Goal: Communication & Community: Answer question/provide support

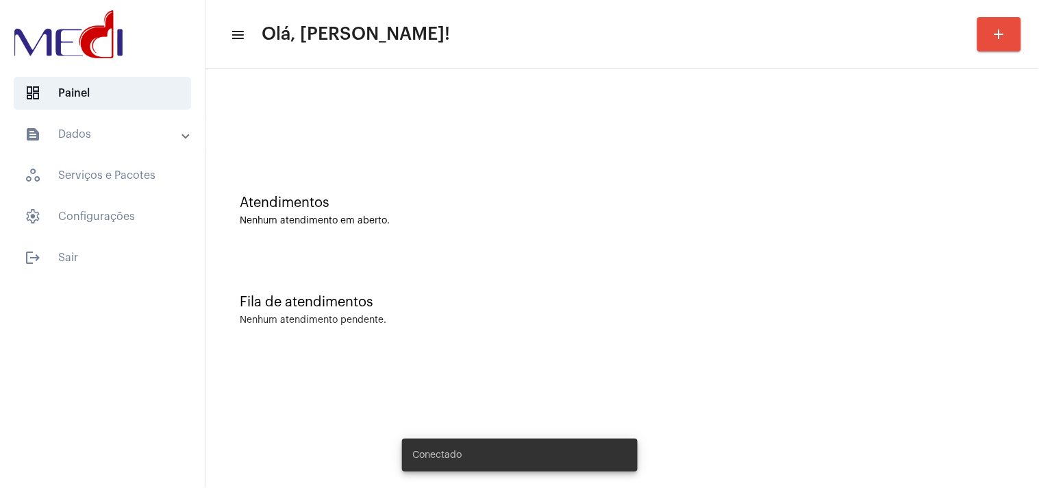
click at [918, 281] on div "Fila de atendimentos Nenhum atendimento pendente." at bounding box center [622, 302] width 820 height 99
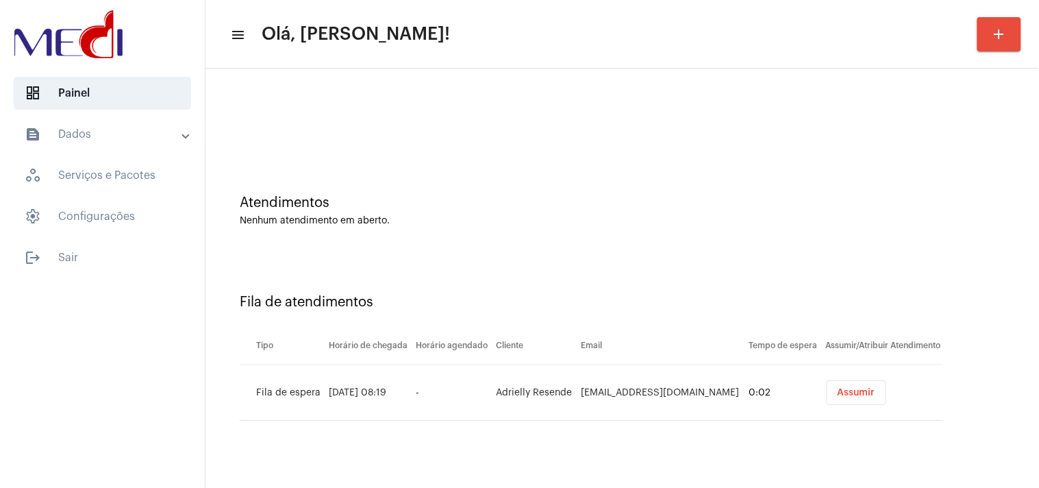
click at [998, 261] on div "Fila de atendimentos Tipo Horário de chegada Horário agendado Cliente Email Tem…" at bounding box center [622, 351] width 820 height 197
click at [857, 399] on button "Assumir" at bounding box center [857, 392] width 60 height 25
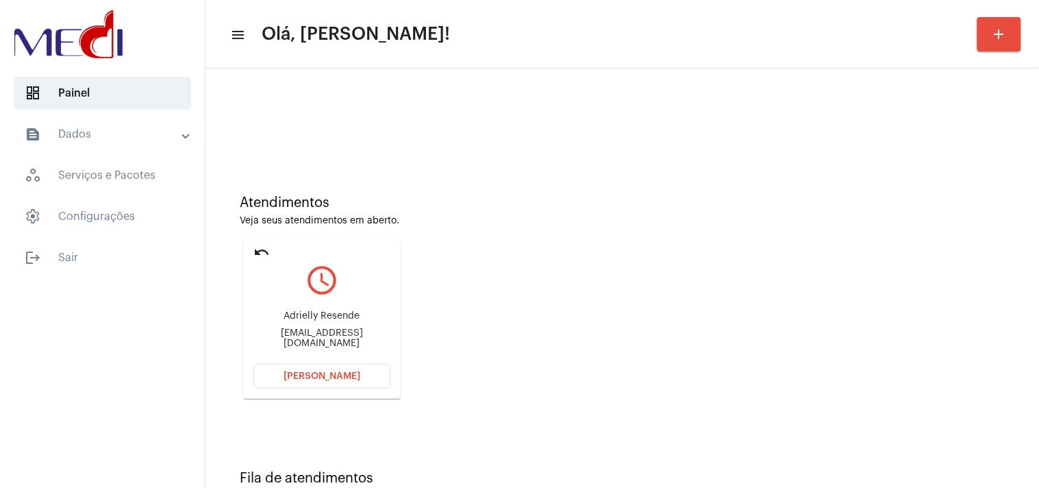
click at [348, 340] on div "adr_machado@hotmail.com.br" at bounding box center [321, 338] width 137 height 21
copy mat-card-content "adr_machado@hotmail.com.br Abrir Chamada"
click at [332, 377] on span "Abrir Chamada" at bounding box center [321, 376] width 77 height 10
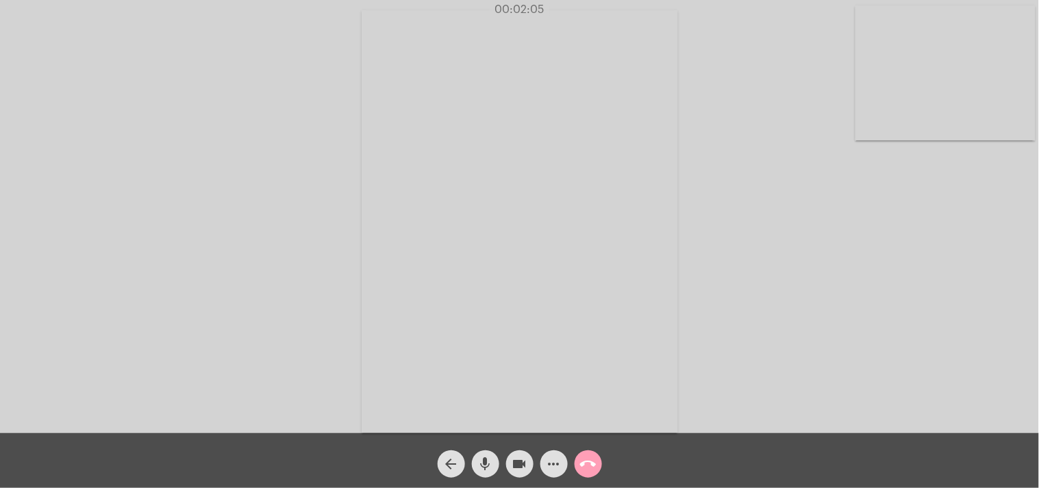
click at [590, 467] on mat-icon "call_end" at bounding box center [588, 463] width 16 height 16
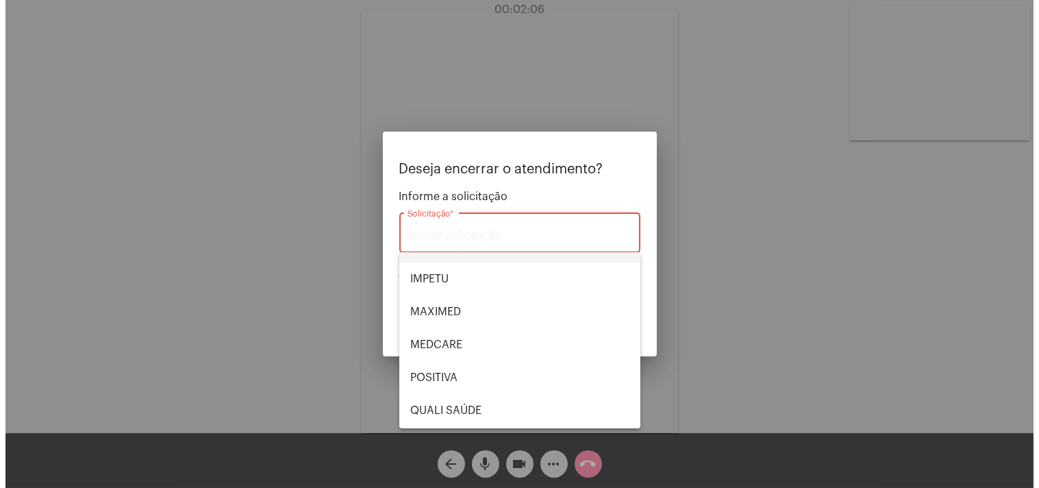
scroll to position [284, 0]
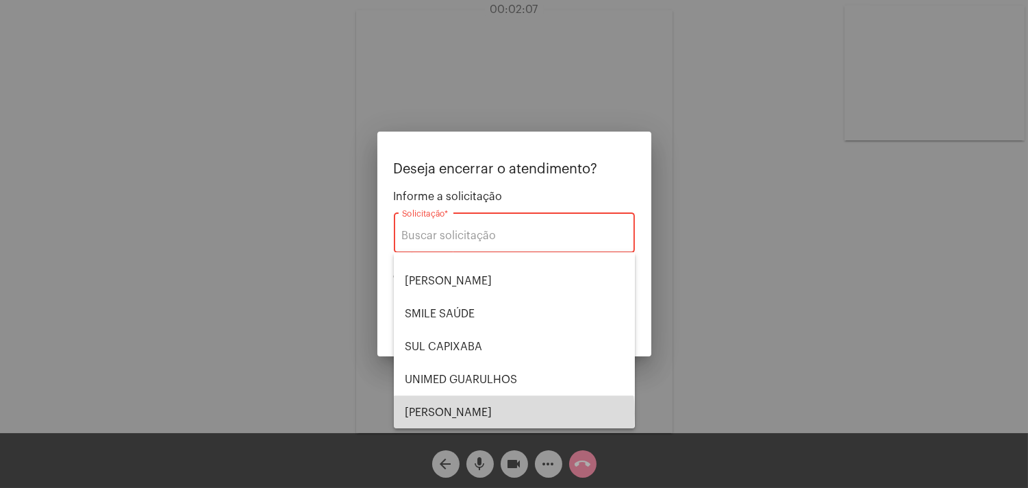
click at [514, 412] on span "VERA CRUZ" at bounding box center [514, 412] width 219 height 33
type input "VERA CRUZ"
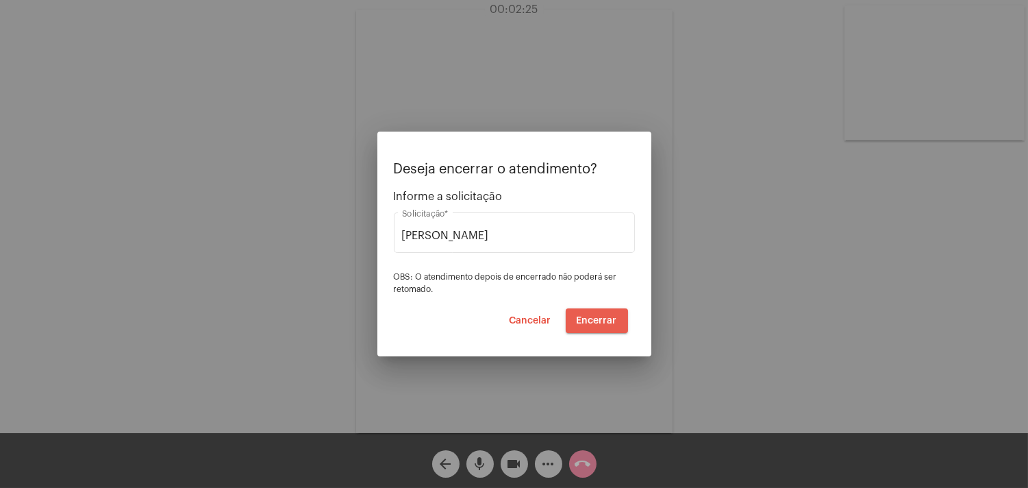
click at [605, 318] on span "Encerrar" at bounding box center [597, 321] width 40 height 10
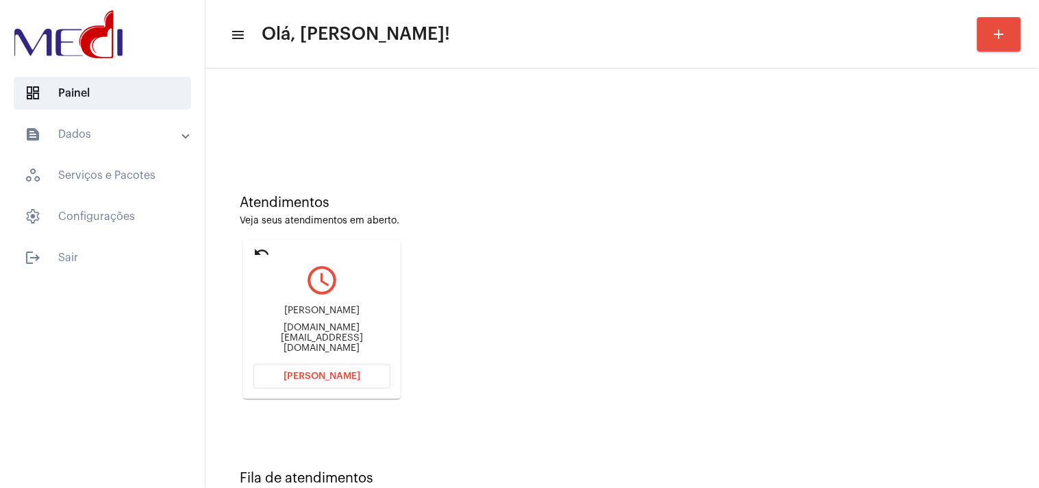
click at [291, 333] on div "amandaronconi.br@gmail.com" at bounding box center [321, 338] width 137 height 31
copy mat-card-content "amandaronconi.br@gmail.com Abrir Chamada"
click at [342, 385] on button "Abrir Chamada" at bounding box center [321, 376] width 137 height 25
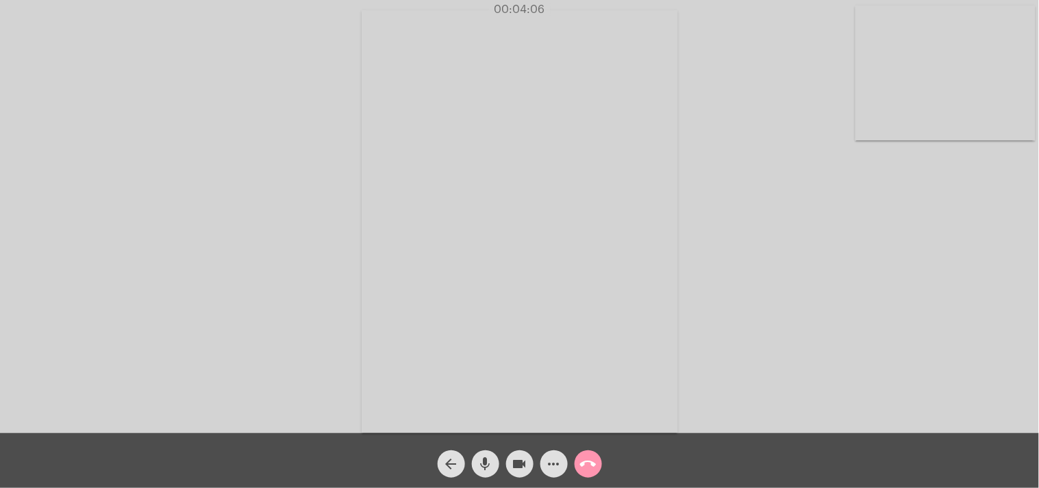
click at [583, 462] on mat-icon "call_end" at bounding box center [588, 463] width 16 height 16
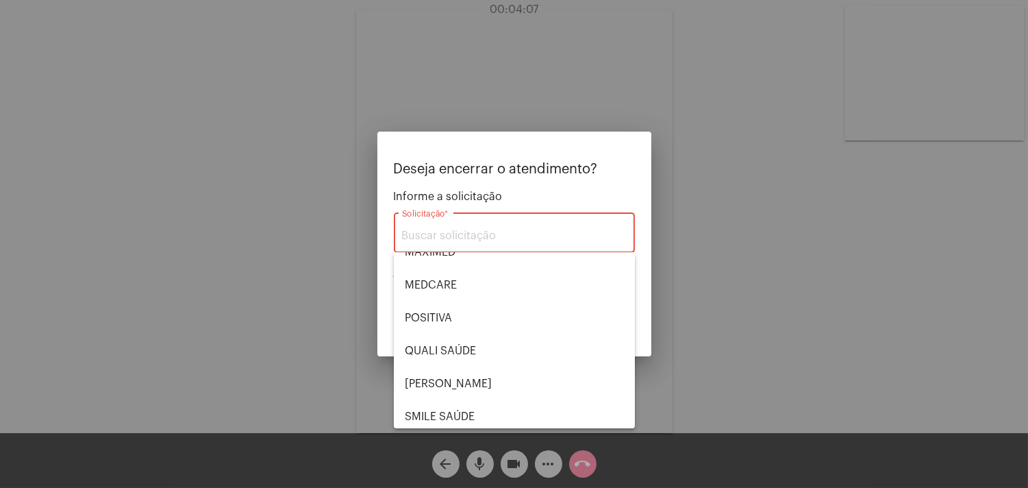
scroll to position [284, 0]
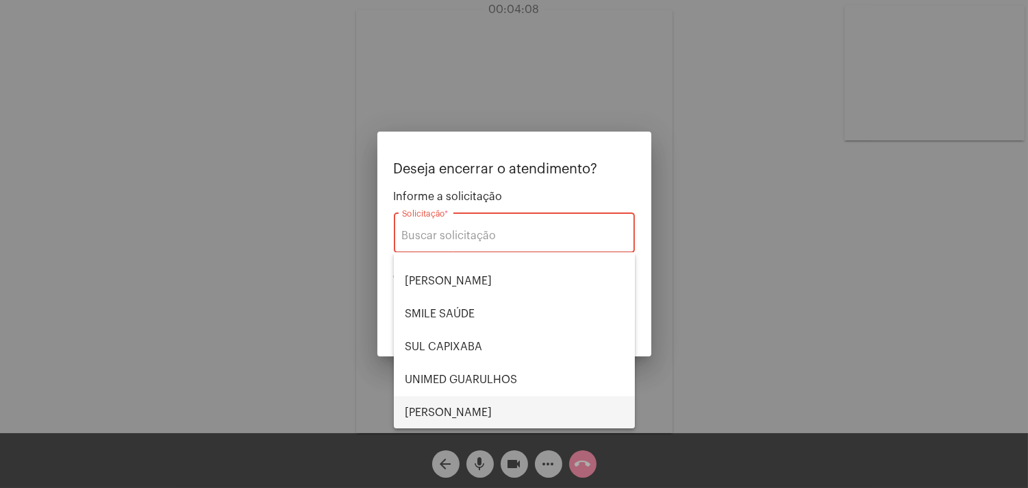
click at [481, 401] on span "VERA CRUZ" at bounding box center [514, 412] width 219 height 33
type input "VERA CRUZ"
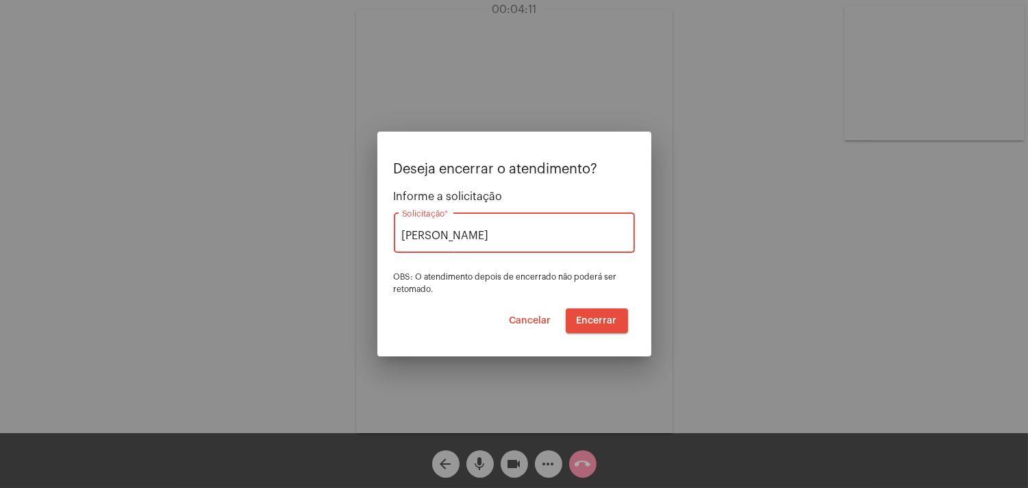
click at [610, 320] on span "Encerrar" at bounding box center [597, 321] width 40 height 10
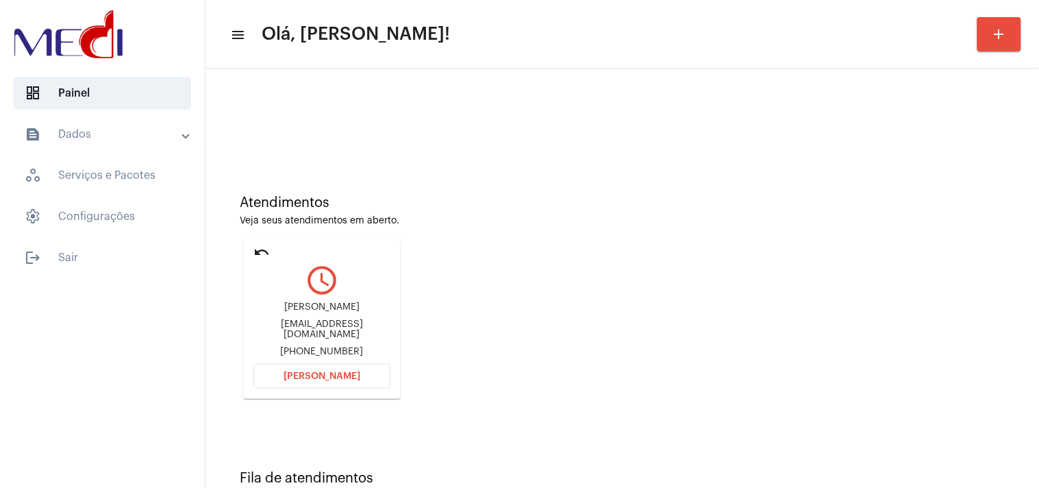
click at [356, 336] on div "viniassuncao2208@gmail.com" at bounding box center [321, 329] width 137 height 21
copy div "viniassuncao2208@gmail.com"
click at [345, 373] on span "Abrir Chamada" at bounding box center [321, 376] width 77 height 10
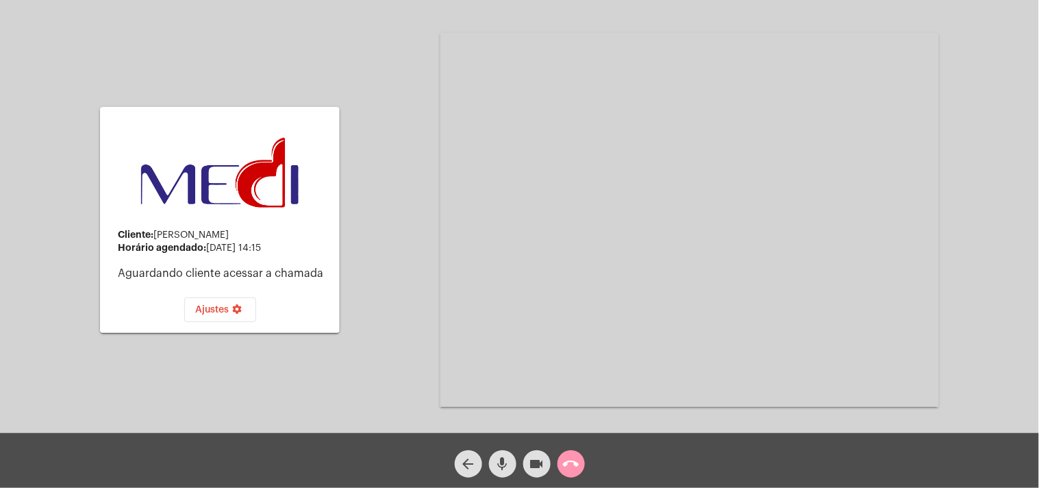
click at [574, 466] on mat-icon "call_end" at bounding box center [571, 463] width 16 height 16
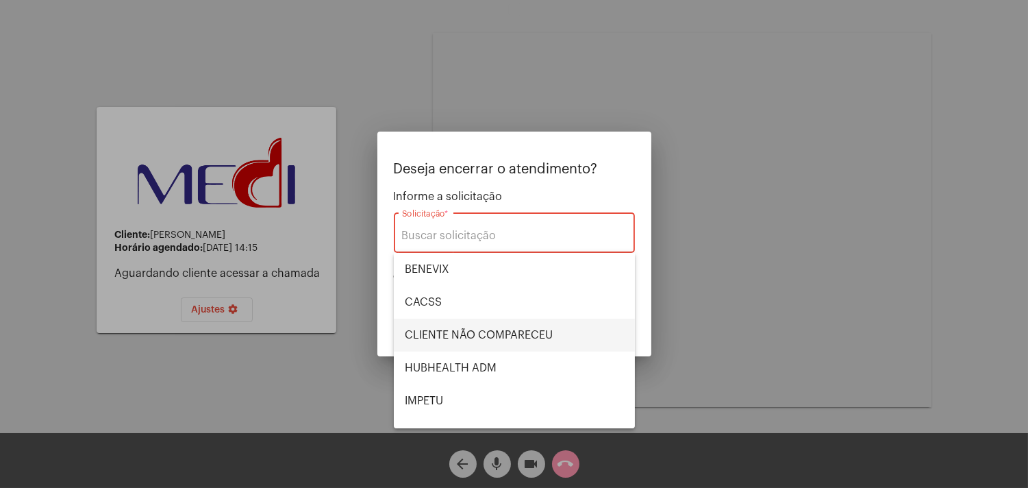
click at [460, 326] on span "CLIENTE NÃO COMPARECEU" at bounding box center [514, 334] width 219 height 33
type input "CLIENTE NÃO COMPARECEU"
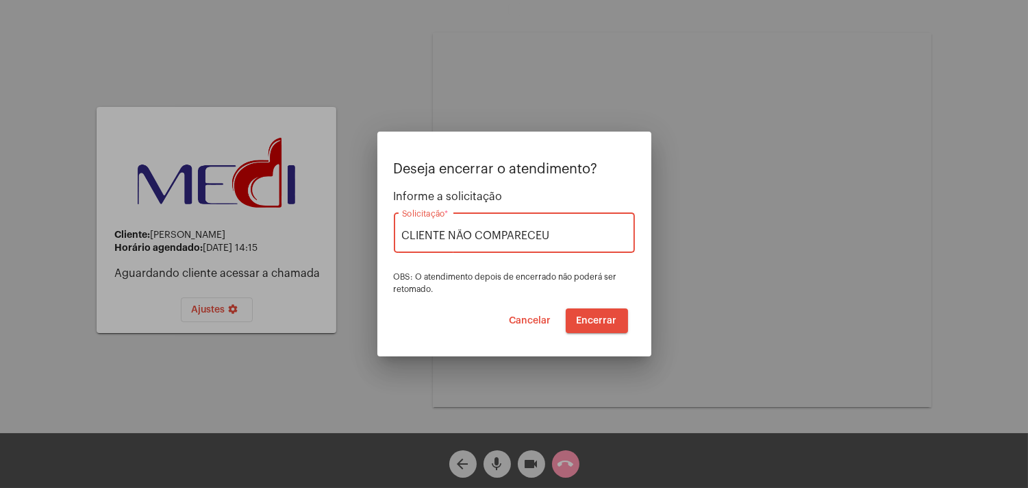
click at [589, 318] on span "Encerrar" at bounding box center [597, 321] width 40 height 10
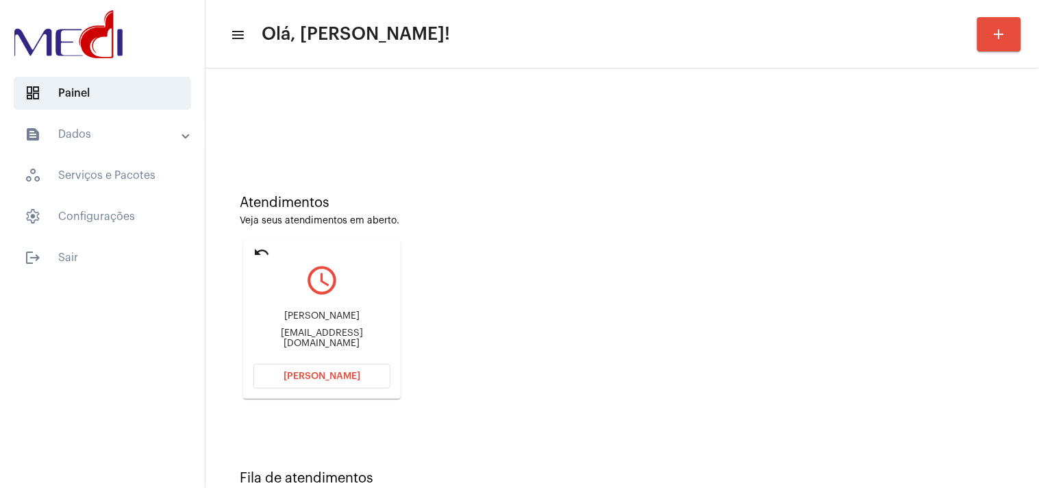
click at [333, 344] on div "Simonesilva357@gmail.com" at bounding box center [321, 338] width 137 height 21
copy mat-card-content "Simonesilva357@gmail.com Abrir Chamada"
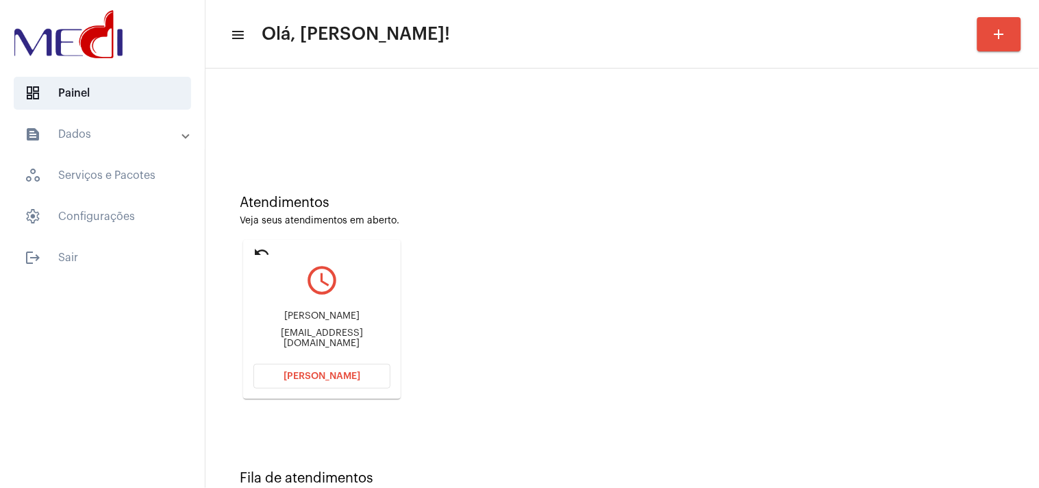
click at [297, 366] on button "Abrir Chamada" at bounding box center [321, 376] width 137 height 25
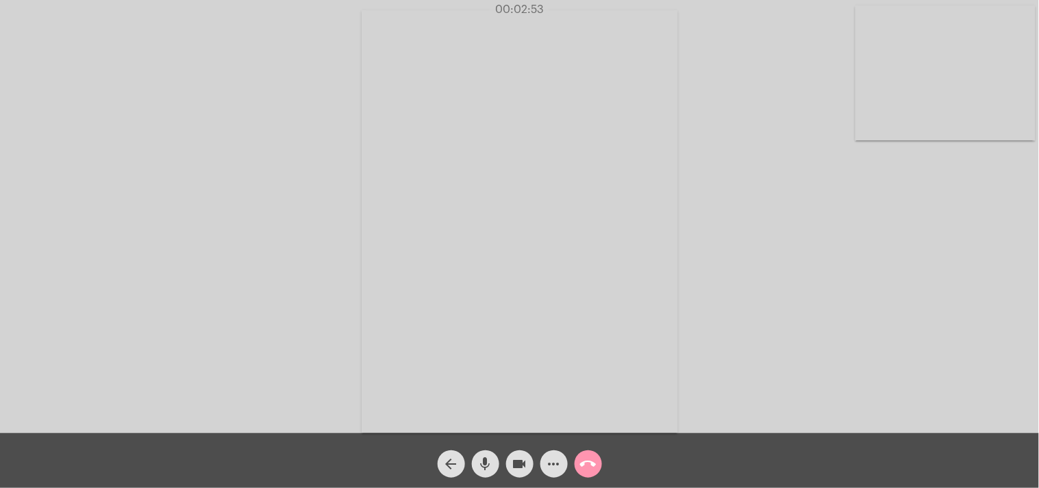
click at [596, 463] on mat-icon "call_end" at bounding box center [588, 463] width 16 height 16
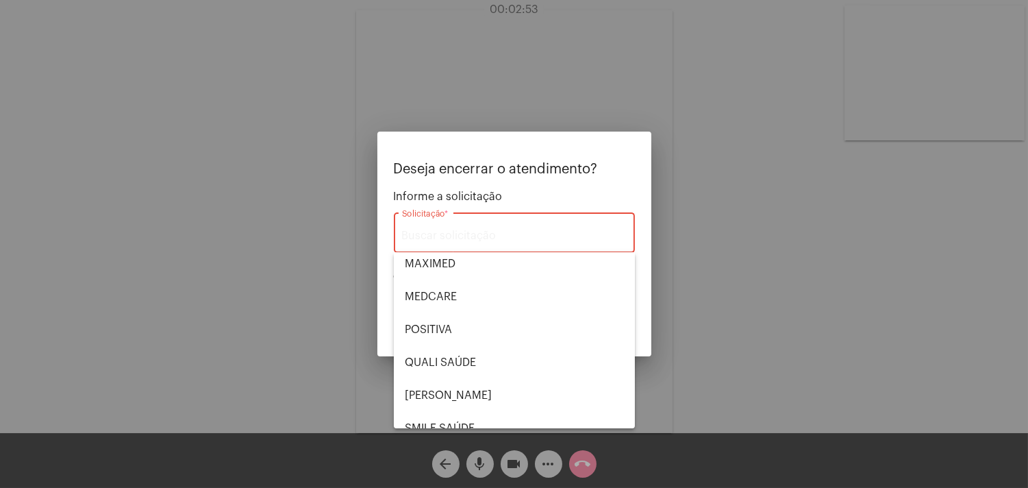
scroll to position [284, 0]
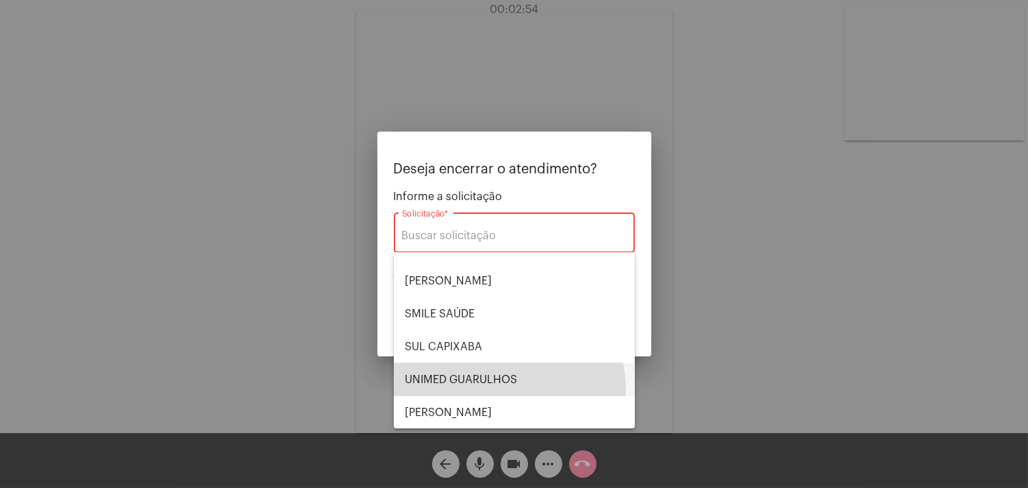
click at [477, 392] on span "UNIMED GUARULHOS" at bounding box center [514, 379] width 219 height 33
type input "UNIMED GUARULHOS"
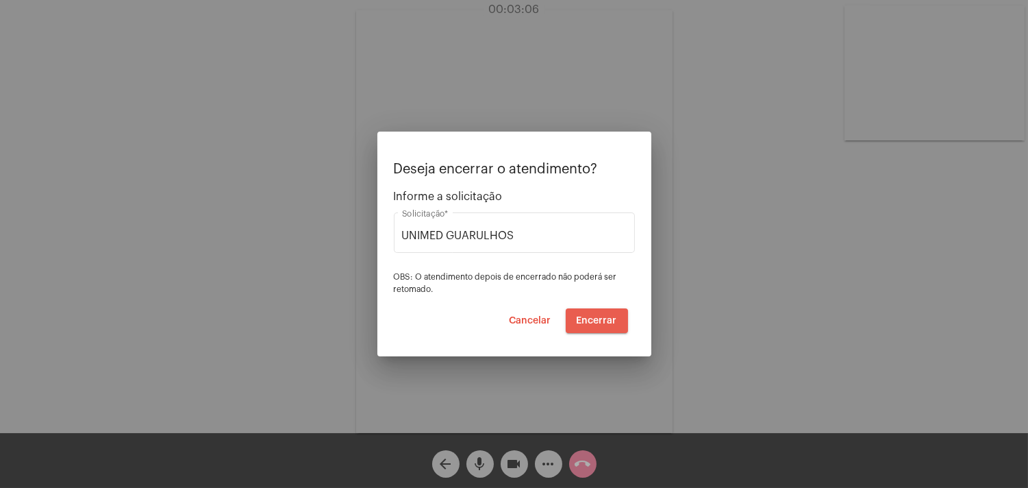
click at [607, 320] on span "Encerrar" at bounding box center [597, 321] width 40 height 10
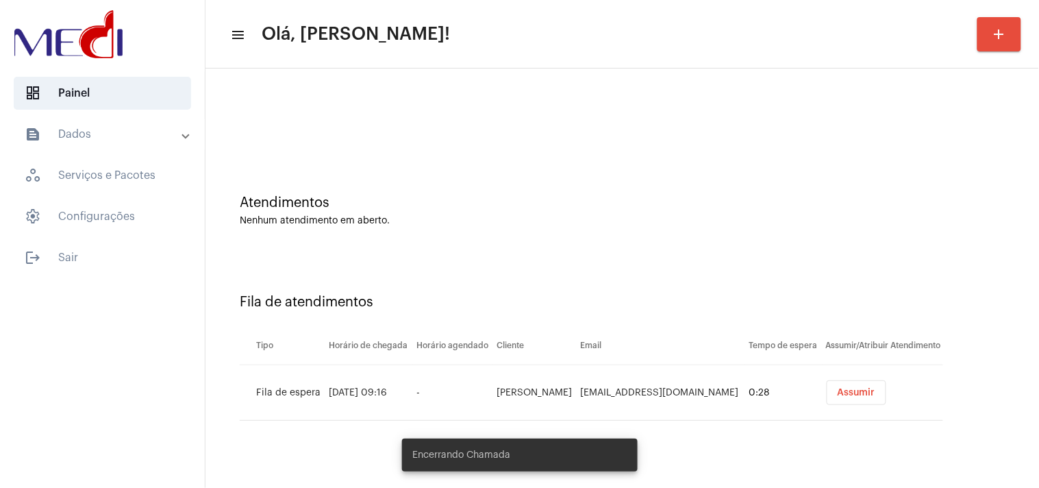
click at [874, 394] on button "Assumir" at bounding box center [857, 392] width 60 height 25
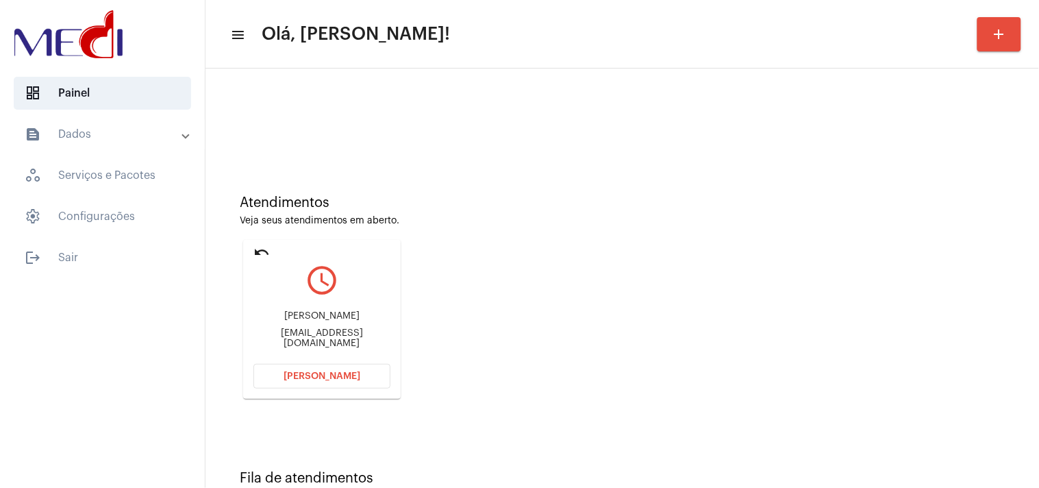
click at [360, 334] on div "joao.rsilva@outlook.com.br" at bounding box center [321, 338] width 137 height 21
copy mat-card-content "joao.rsilva@outlook.com.br Abrir Chamada"
click at [326, 375] on span "Abrir Chamada" at bounding box center [321, 376] width 77 height 10
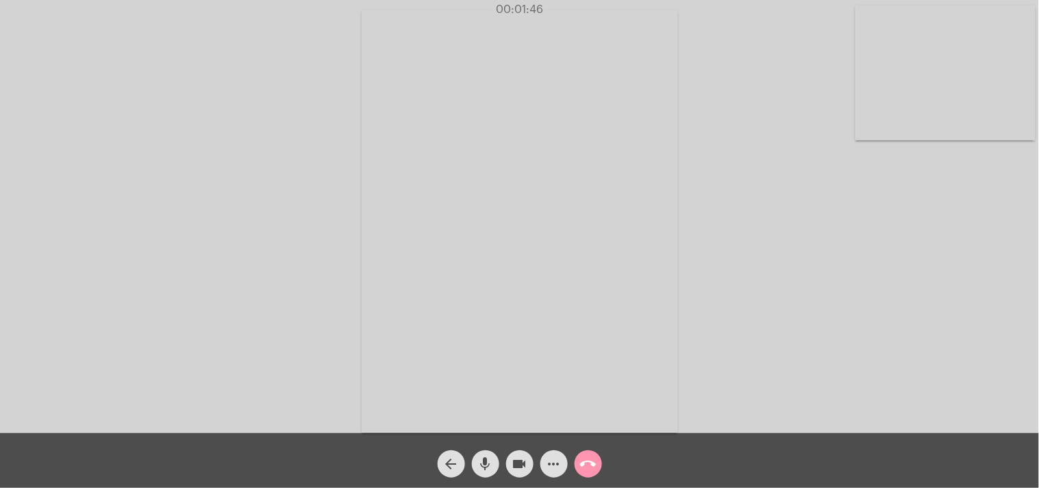
click at [585, 470] on mat-icon "call_end" at bounding box center [588, 463] width 16 height 16
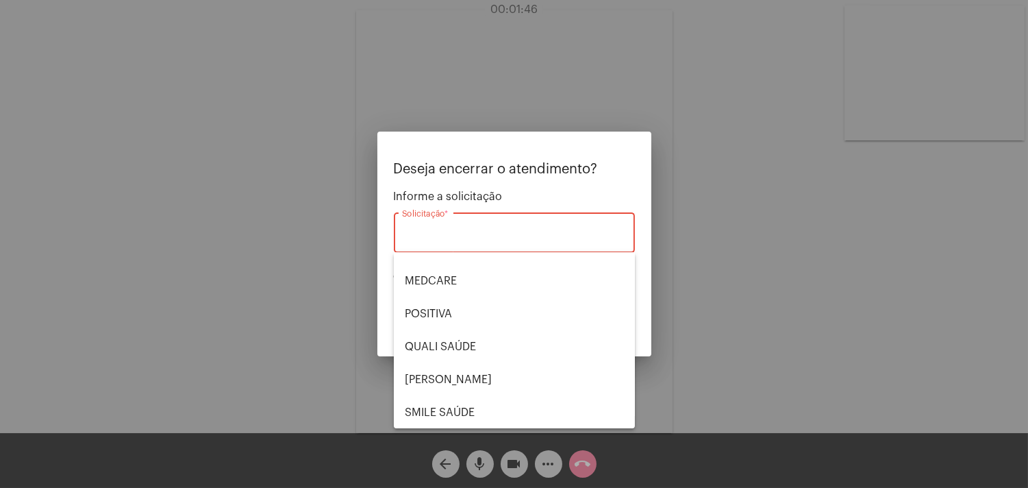
scroll to position [284, 0]
click at [475, 400] on span "VERA CRUZ" at bounding box center [514, 412] width 219 height 33
type input "VERA CRUZ"
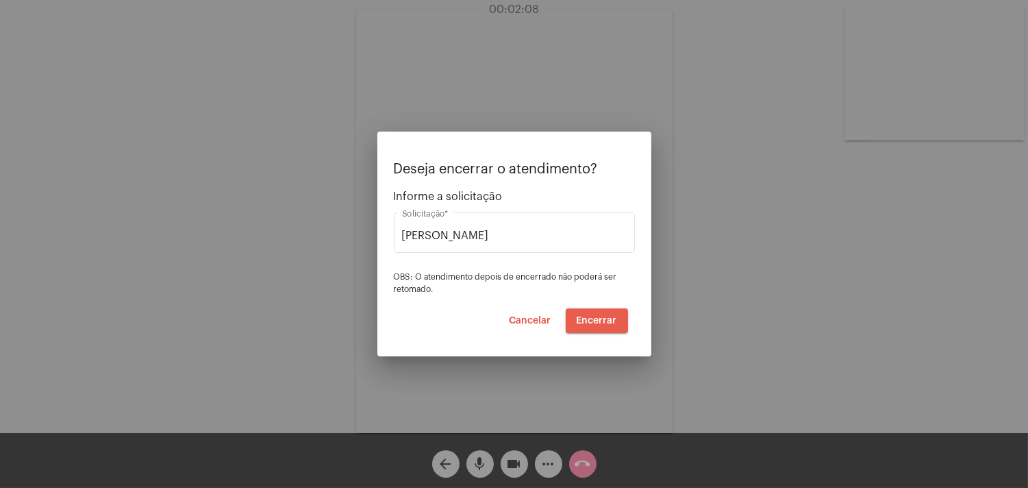
click at [609, 323] on span "Encerrar" at bounding box center [597, 321] width 40 height 10
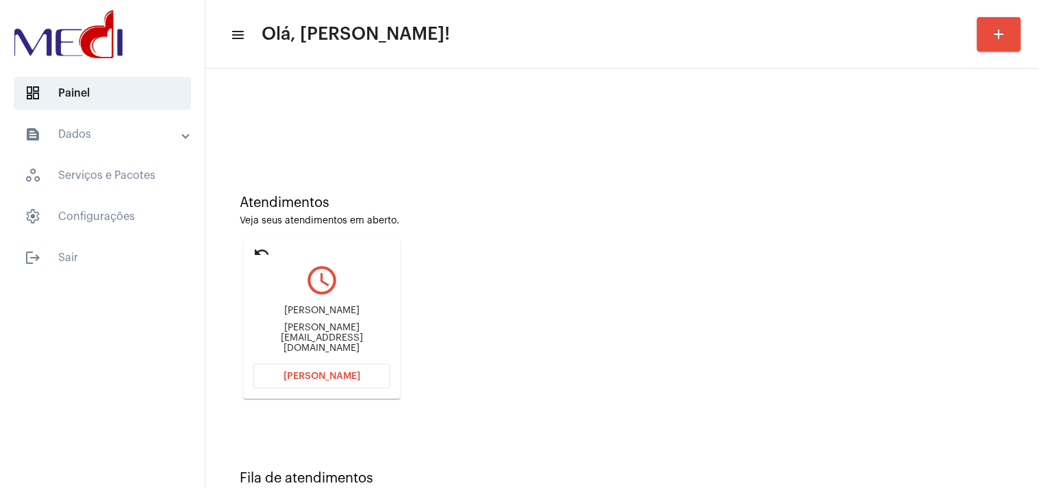
click at [281, 338] on div "Amanda.rsesilva@gmail.com" at bounding box center [321, 338] width 137 height 31
copy mat-card-content "Amanda.rsesilva@gmail.com Abrir Chamada"
click at [329, 373] on span "Abrir Chamada" at bounding box center [321, 376] width 77 height 10
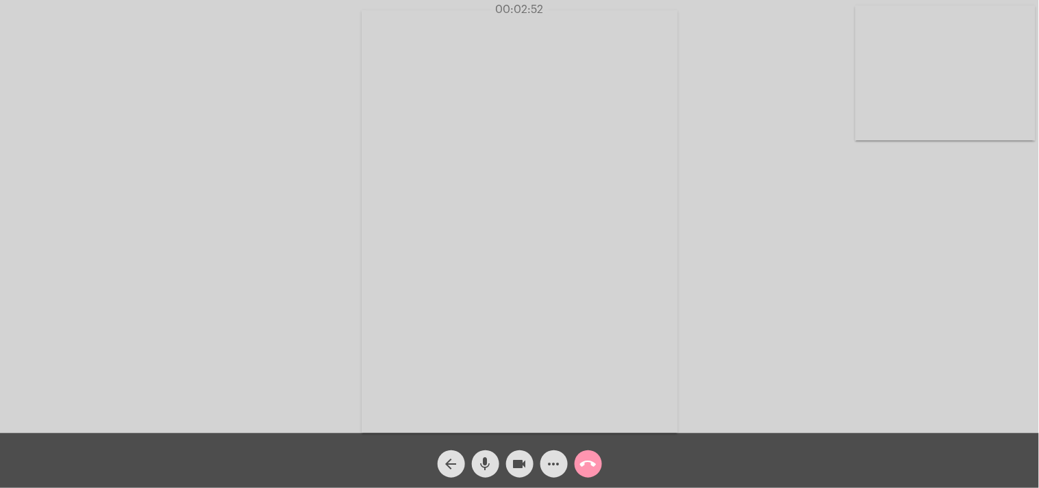
click at [523, 464] on mat-icon "videocam" at bounding box center [520, 463] width 16 height 16
click at [468, 464] on div "mic" at bounding box center [485, 460] width 34 height 34
click at [472, 464] on button "mic_off" at bounding box center [485, 463] width 27 height 27
click at [519, 468] on mat-icon "videocam_off" at bounding box center [520, 463] width 16 height 16
click at [588, 461] on mat-icon "call_end" at bounding box center [588, 463] width 16 height 16
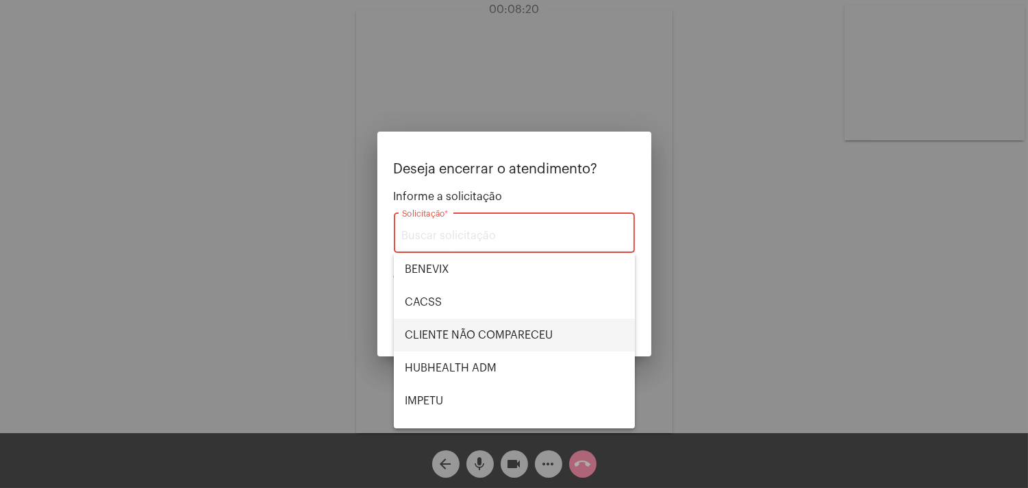
scroll to position [284, 0]
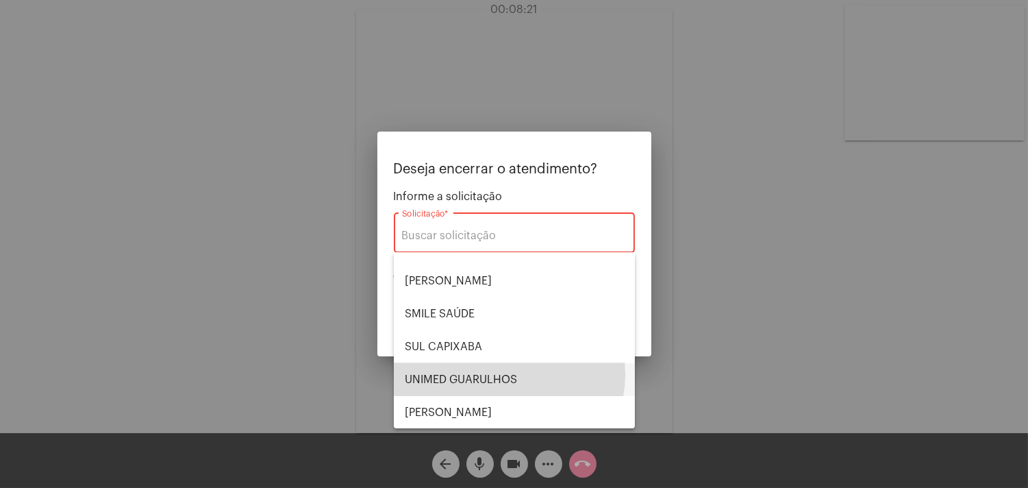
click at [501, 374] on span "UNIMED GUARULHOS" at bounding box center [514, 379] width 219 height 33
type input "UNIMED GUARULHOS"
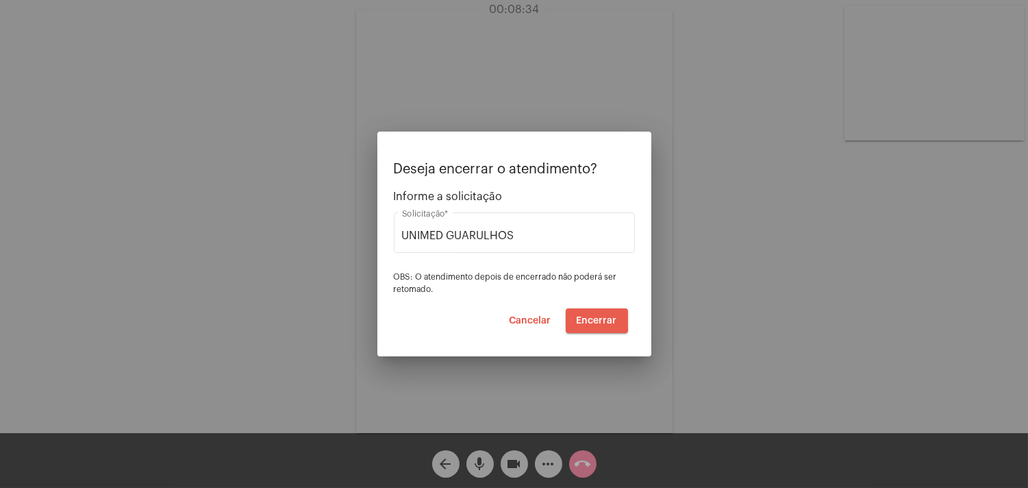
click at [587, 318] on span "Encerrar" at bounding box center [597, 321] width 40 height 10
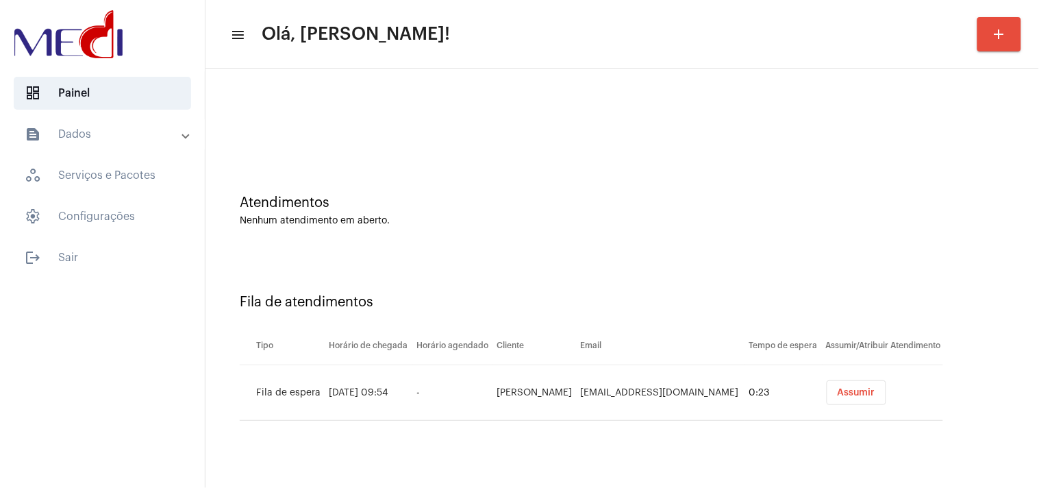
click at [846, 389] on span "Assumir" at bounding box center [856, 393] width 38 height 10
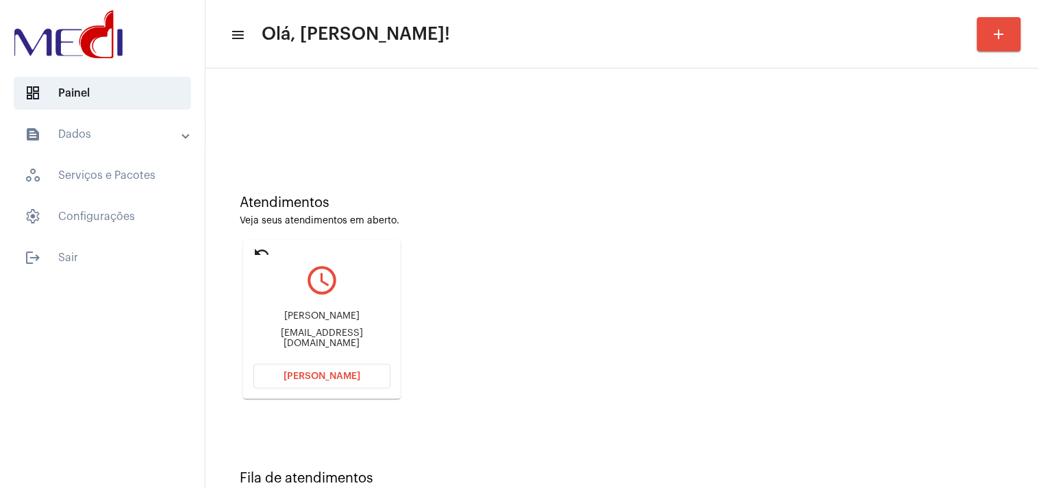
click at [327, 342] on div "ft.joycelira@hotmail.com" at bounding box center [321, 338] width 137 height 21
copy mat-card-content "ft.joycelira@hotmail.com Abrir Chamada"
click at [333, 374] on span "Abrir Chamada" at bounding box center [321, 376] width 77 height 10
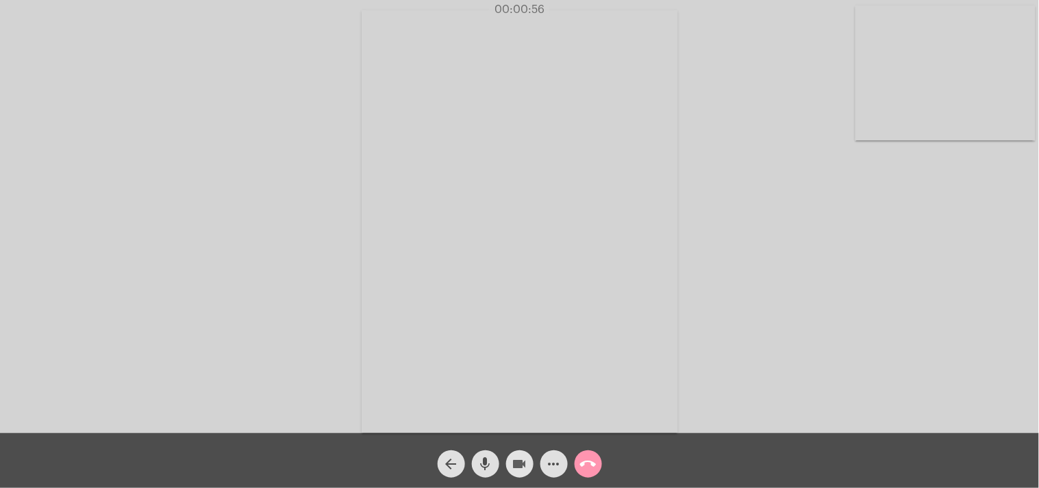
click at [524, 463] on mat-icon "videocam" at bounding box center [520, 463] width 16 height 16
click at [516, 459] on mat-icon "videocam_off" at bounding box center [520, 463] width 16 height 16
click at [489, 462] on mat-icon "mic" at bounding box center [485, 463] width 16 height 16
click at [489, 462] on mat-icon "mic_off" at bounding box center [485, 463] width 16 height 16
click at [483, 455] on mat-icon "mic" at bounding box center [485, 463] width 16 height 16
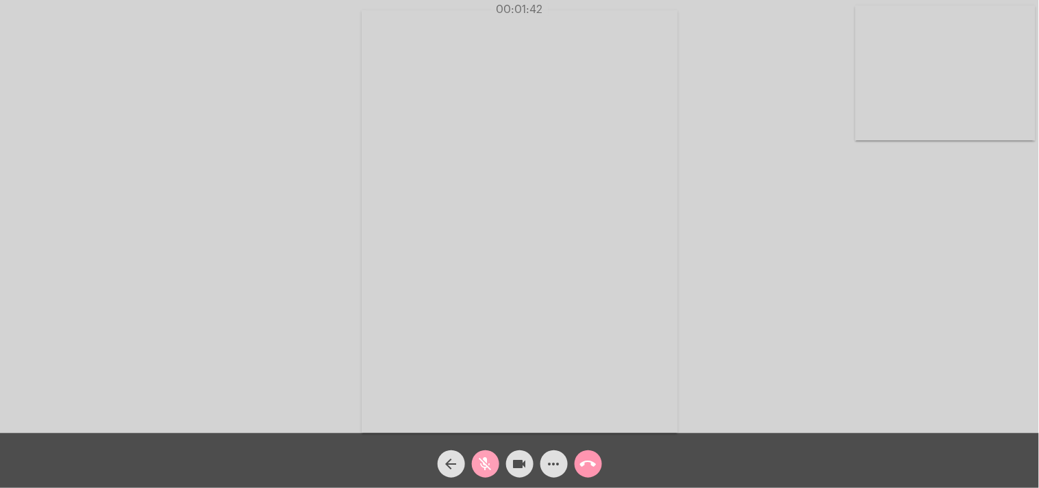
click at [485, 457] on mat-icon "mic_off" at bounding box center [485, 463] width 16 height 16
click at [590, 467] on mat-icon "call_end" at bounding box center [588, 463] width 16 height 16
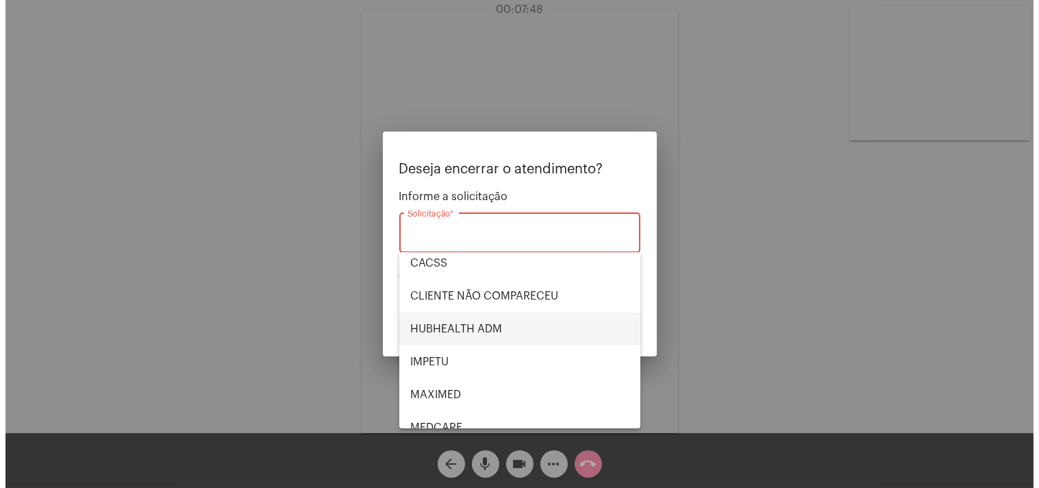
scroll to position [76, 0]
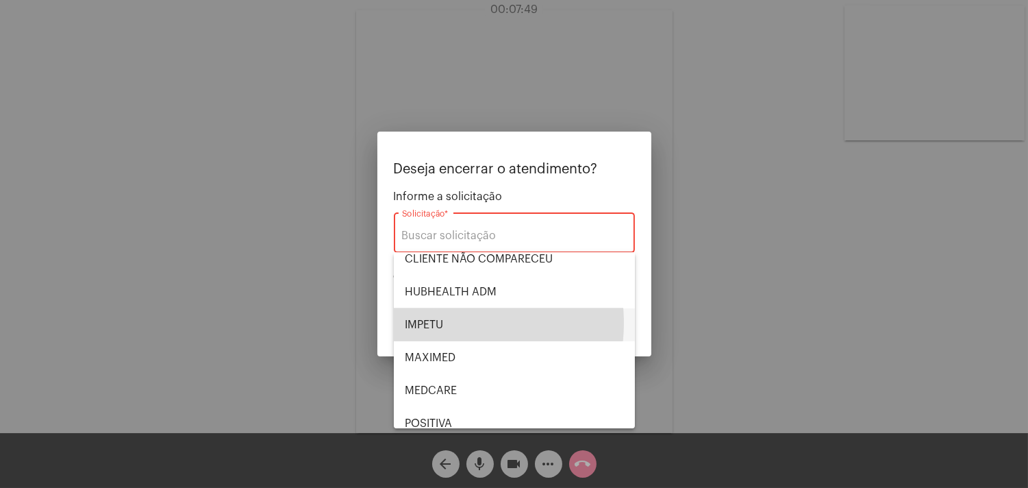
click at [446, 323] on span "IMPETU" at bounding box center [514, 324] width 219 height 33
type input "IMPETU"
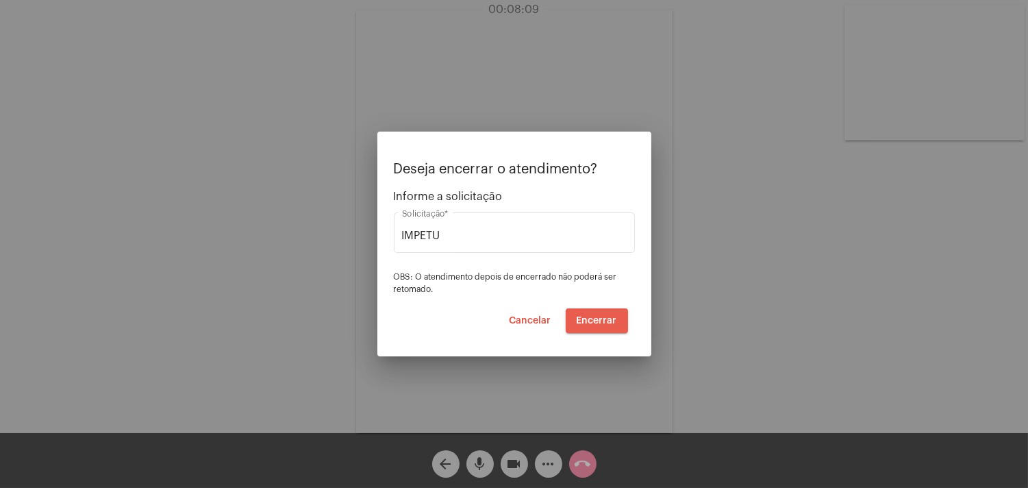
click at [601, 314] on button "Encerrar" at bounding box center [597, 320] width 62 height 25
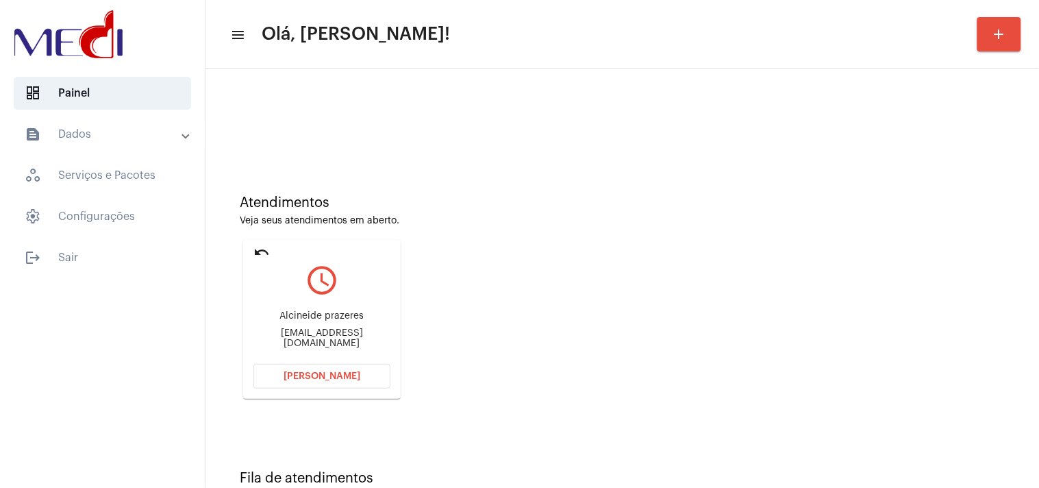
click at [1018, 233] on div "Atendimentos Veja seus atendimentos em aberto. undo query_builder Alcineide pra…" at bounding box center [622, 291] width 820 height 275
click at [344, 337] on div "Alciprazeres@gmail.com" at bounding box center [321, 338] width 137 height 21
copy mat-card-content "Alciprazeres@gmail.com Abrir Chamada"
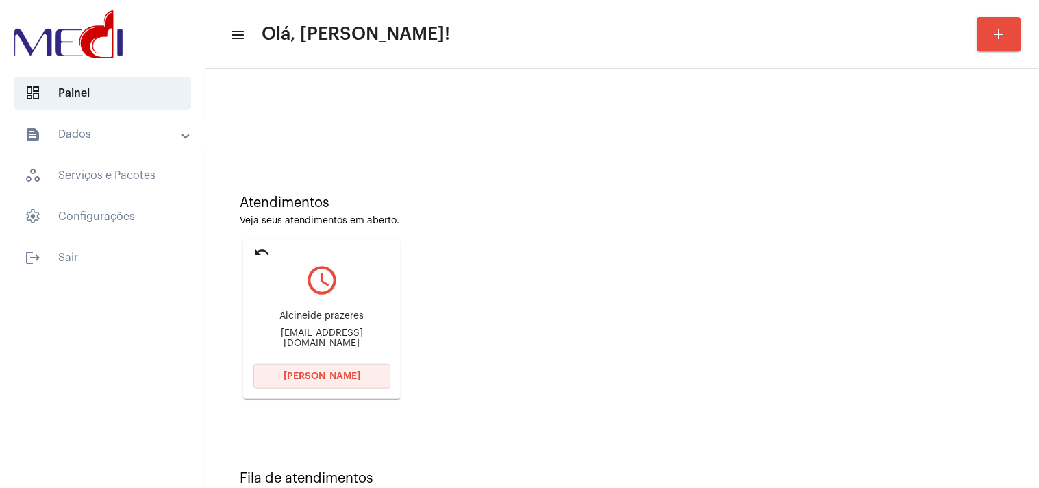
click at [316, 371] on span "Abrir Chamada" at bounding box center [321, 376] width 77 height 10
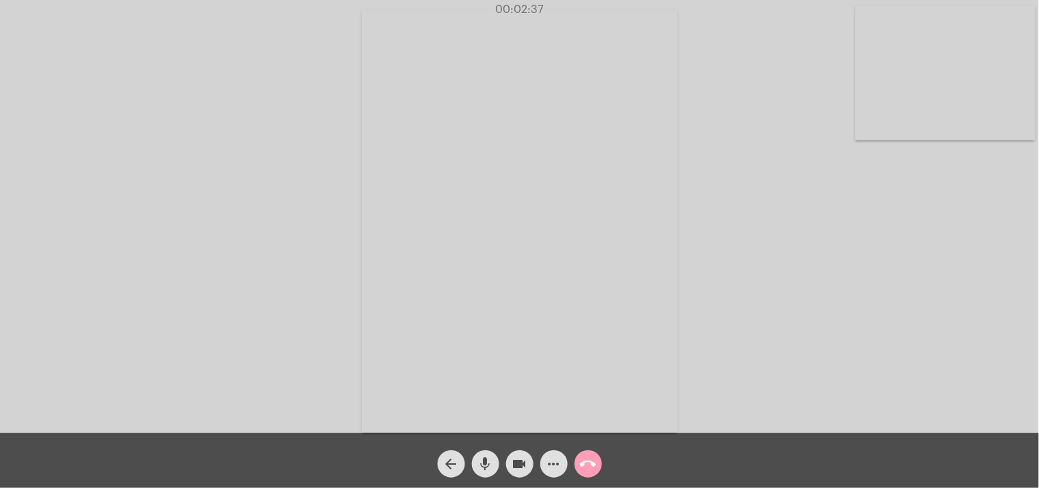
click at [594, 456] on mat-icon "call_end" at bounding box center [588, 463] width 16 height 16
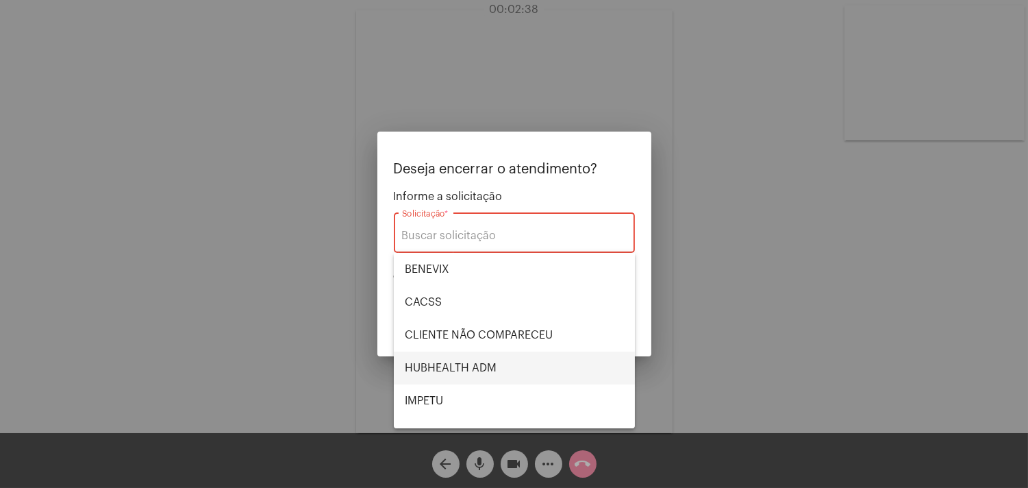
click at [466, 360] on span "HUBHEALTH ADM" at bounding box center [514, 367] width 219 height 33
type input "HUBHEALTH ADM"
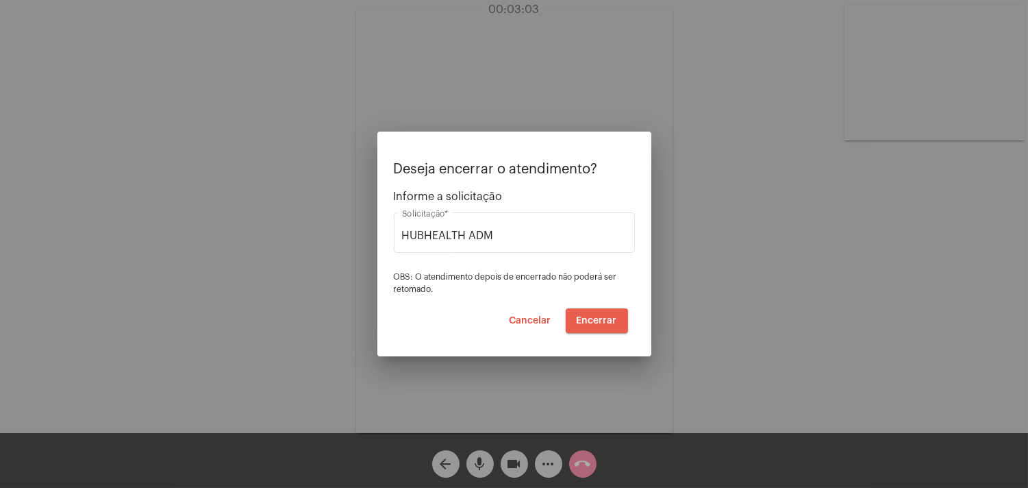
click at [615, 320] on span "Encerrar" at bounding box center [597, 321] width 40 height 10
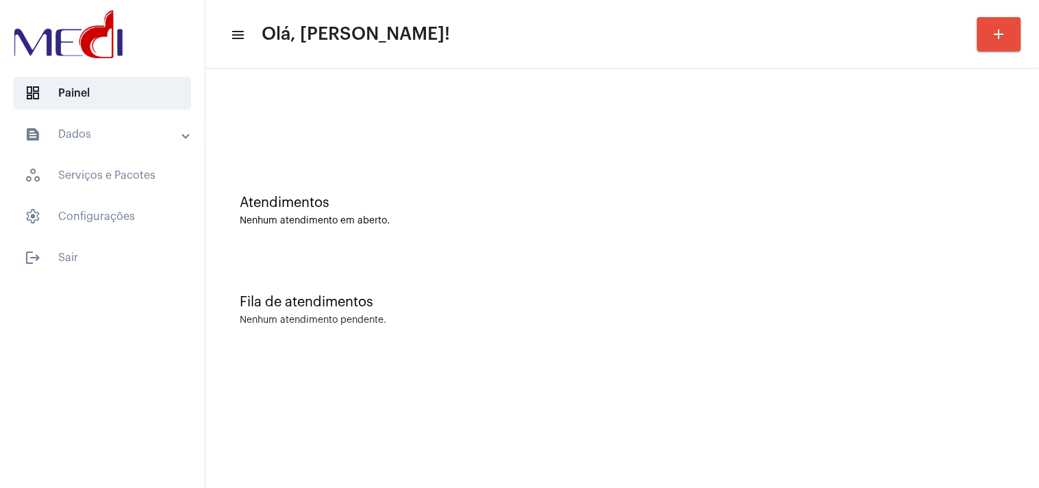
click at [935, 247] on div "Atendimentos Nenhum atendimento em aberto." at bounding box center [622, 203] width 820 height 99
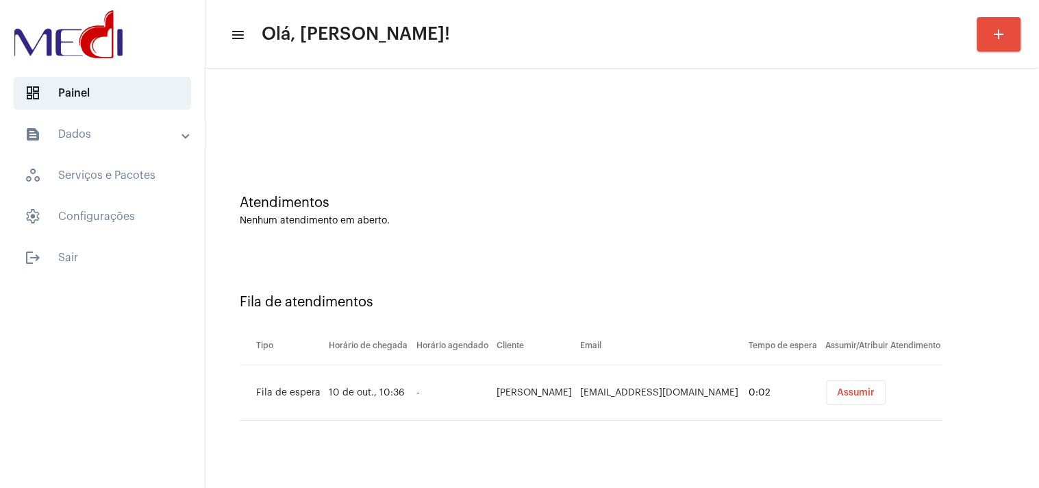
click at [860, 404] on button "Assumir" at bounding box center [857, 392] width 60 height 25
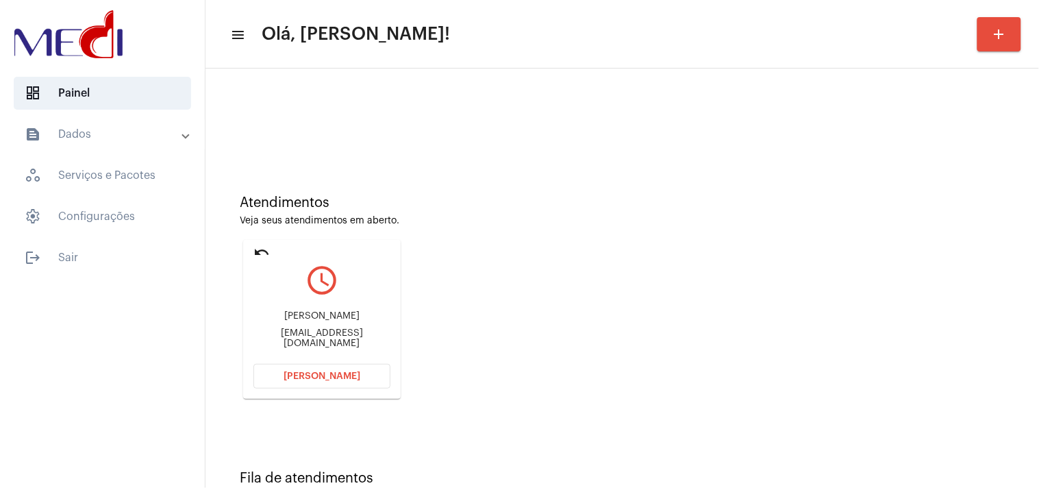
click at [333, 340] on div "[EMAIL_ADDRESS][DOMAIN_NAME]" at bounding box center [321, 338] width 137 height 21
click at [333, 340] on div "andregardinalli15@hotmail.com" at bounding box center [321, 338] width 137 height 21
copy mat-card-content "andregardinalli15@hotmail.com Abrir Chamada"
click at [318, 375] on span "Abrir Chamada" at bounding box center [321, 376] width 77 height 10
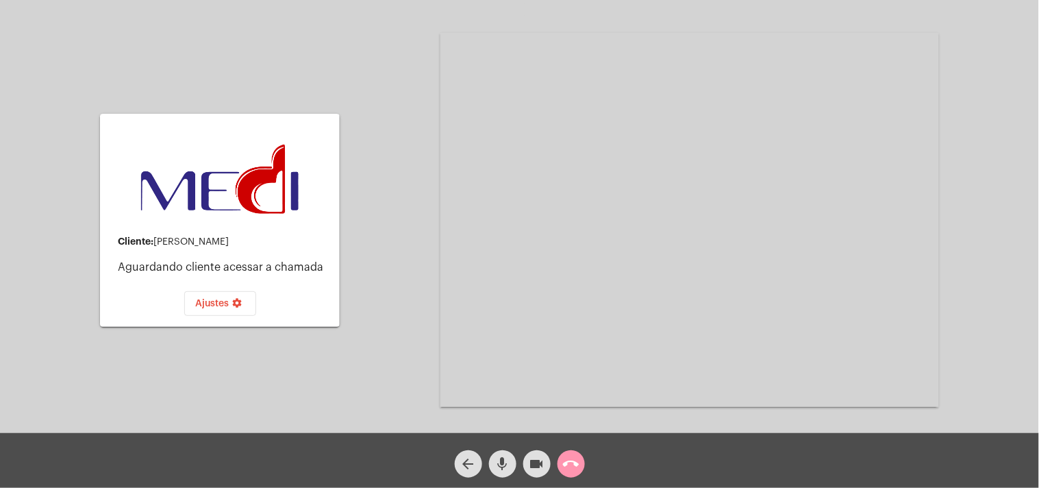
click at [567, 462] on mat-icon "call_end" at bounding box center [571, 463] width 16 height 16
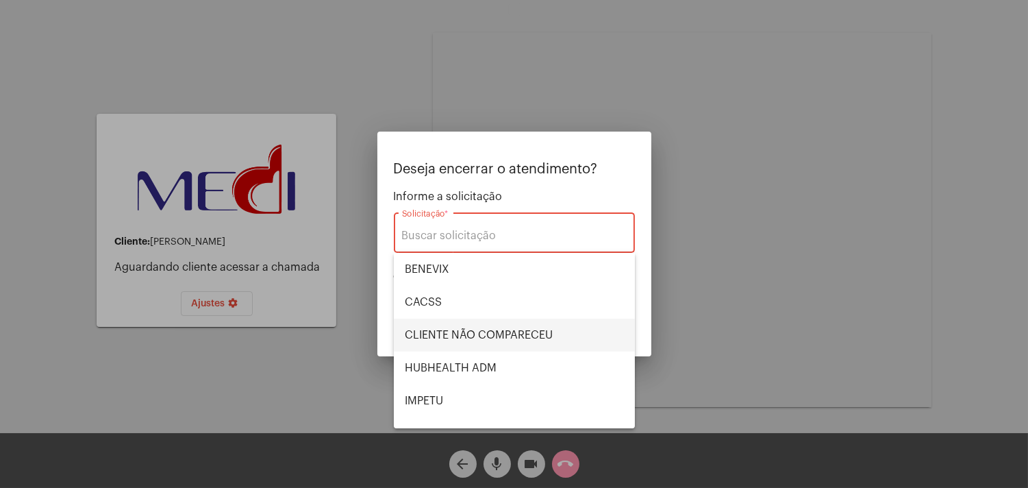
click at [460, 338] on span "CLIENTE NÃO COMPARECEU" at bounding box center [514, 334] width 219 height 33
type input "CLIENTE NÃO COMPARECEU"
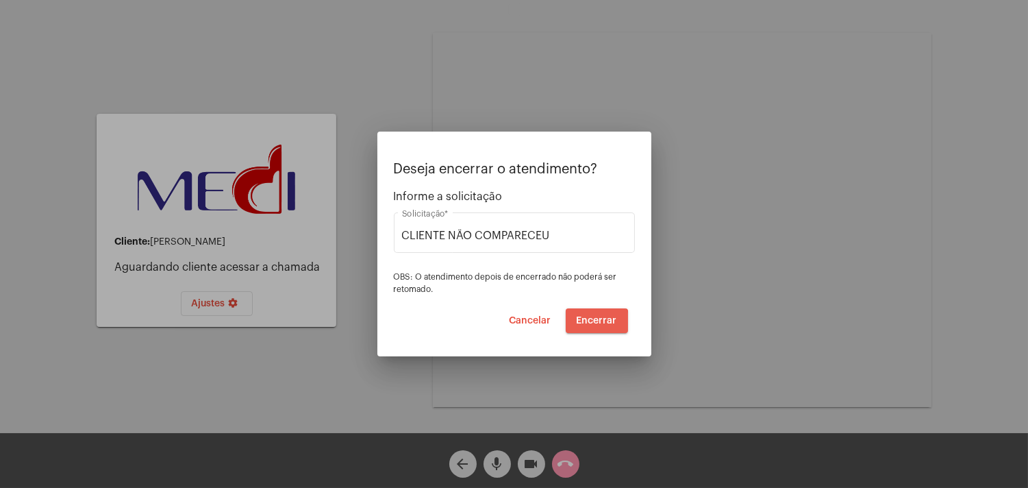
click at [583, 325] on span "Encerrar" at bounding box center [597, 321] width 40 height 10
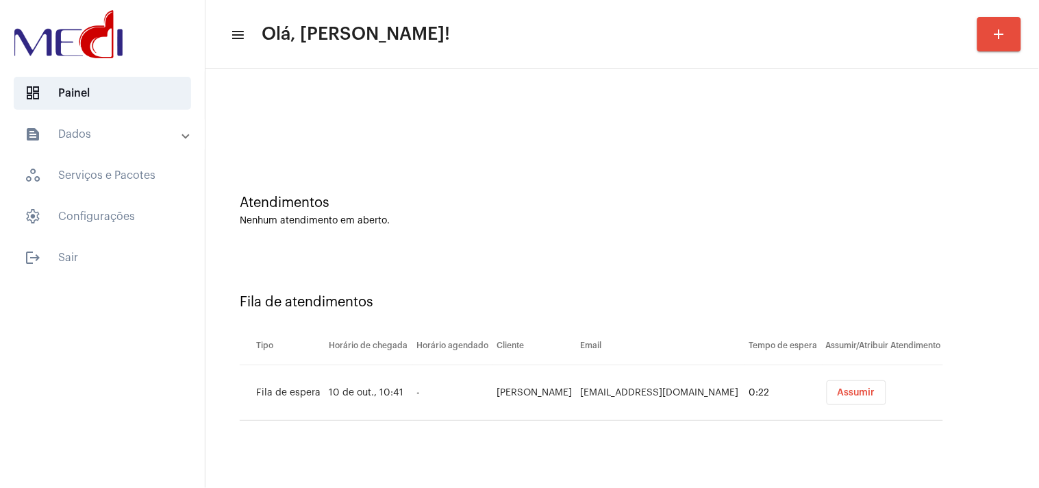
click at [839, 397] on button "Assumir" at bounding box center [857, 392] width 60 height 25
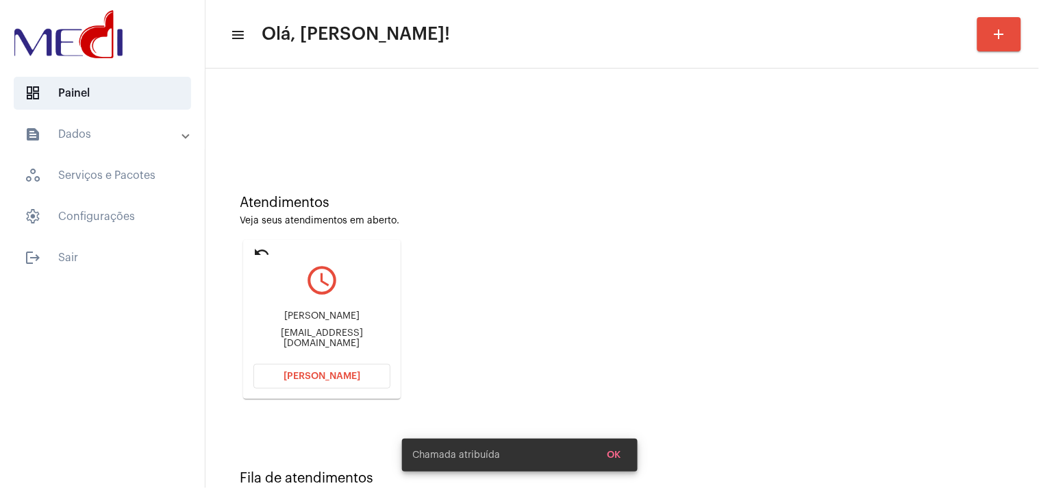
click at [333, 365] on button "Abrir Chamada" at bounding box center [321, 376] width 137 height 25
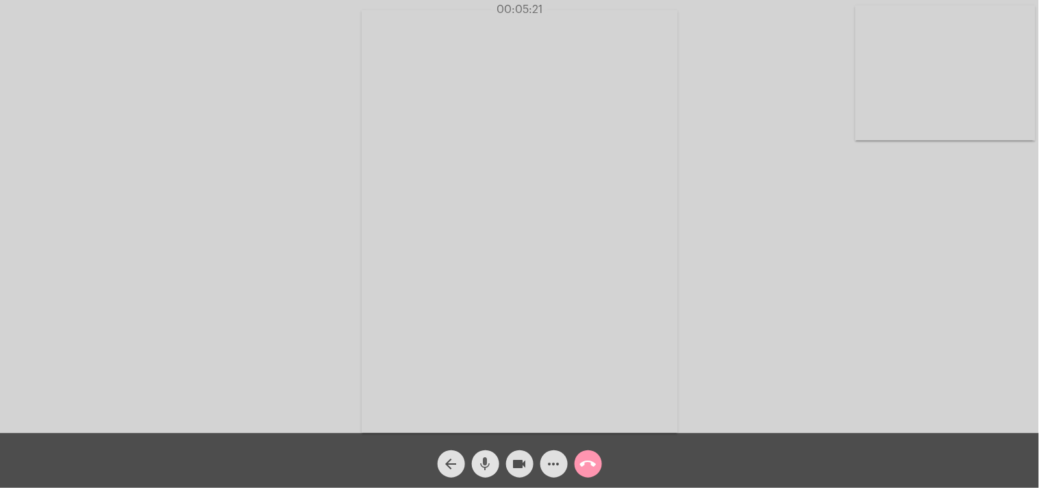
click at [486, 462] on mat-icon "mic" at bounding box center [485, 463] width 16 height 16
click at [480, 460] on mat-icon "mic_off" at bounding box center [485, 463] width 16 height 16
click at [592, 463] on mat-icon "call_end" at bounding box center [588, 463] width 16 height 16
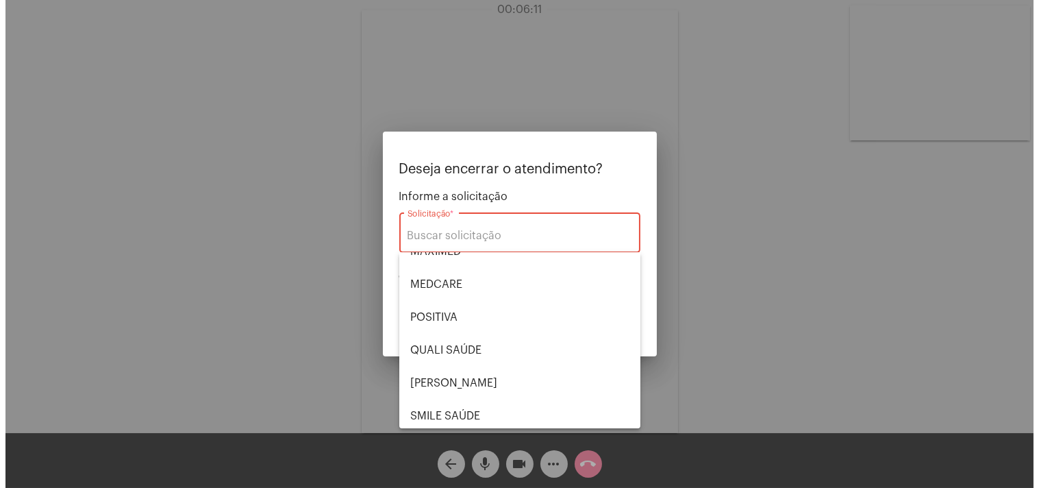
scroll to position [284, 0]
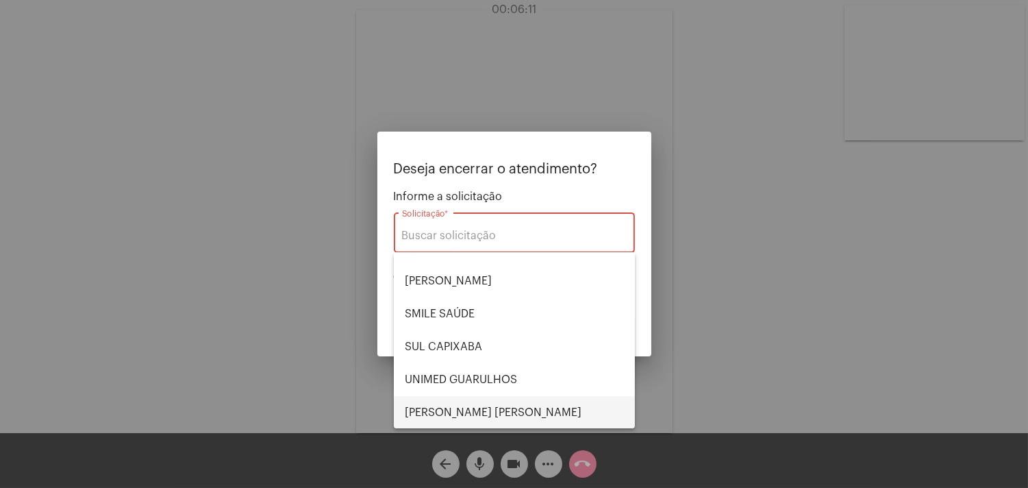
click at [462, 396] on span "VERA CRUZ" at bounding box center [514, 412] width 219 height 33
type input "VERA CRUZ"
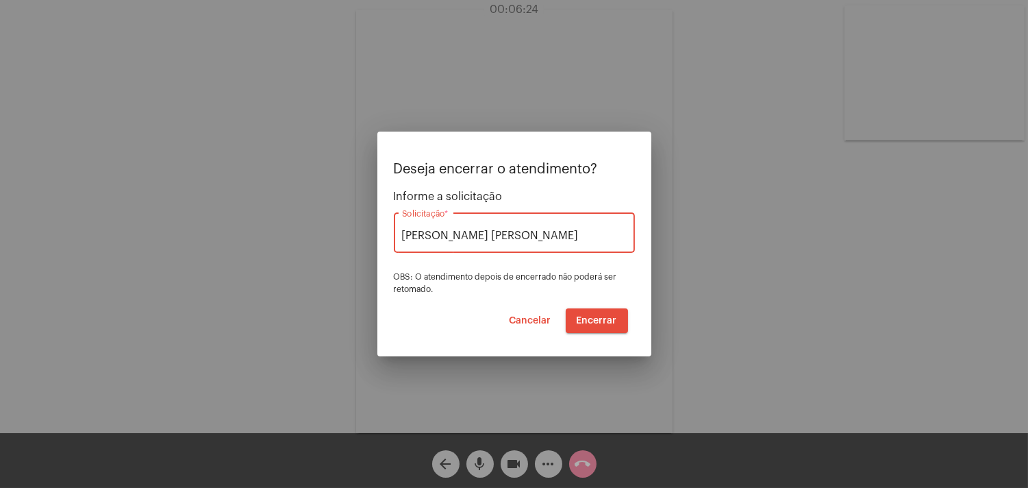
click at [604, 316] on span "Encerrar" at bounding box center [597, 321] width 40 height 10
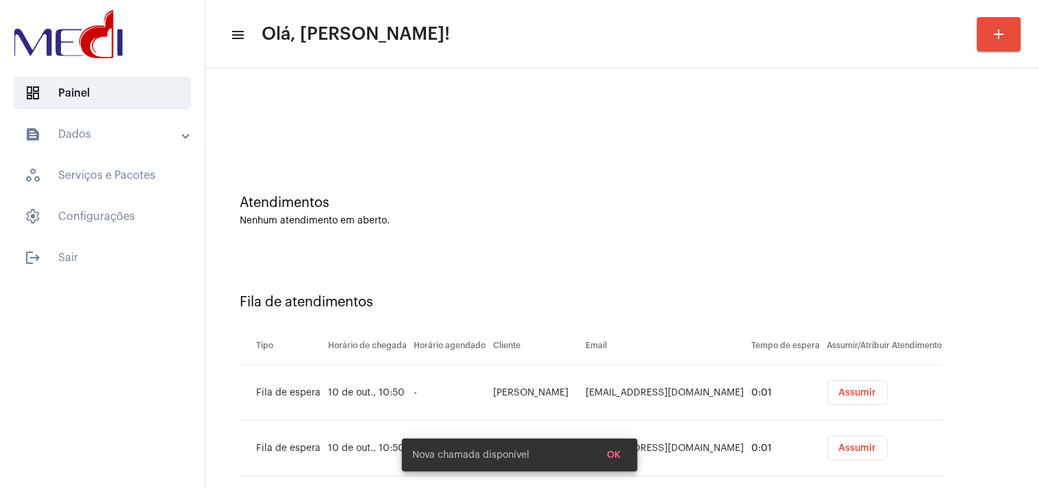
scroll to position [25, 0]
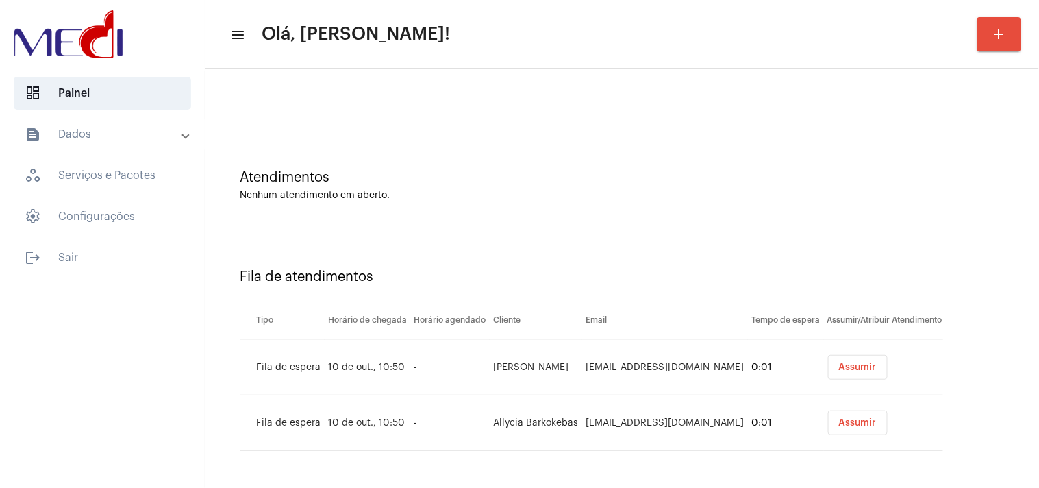
click at [850, 371] on button "Assumir" at bounding box center [858, 367] width 60 height 25
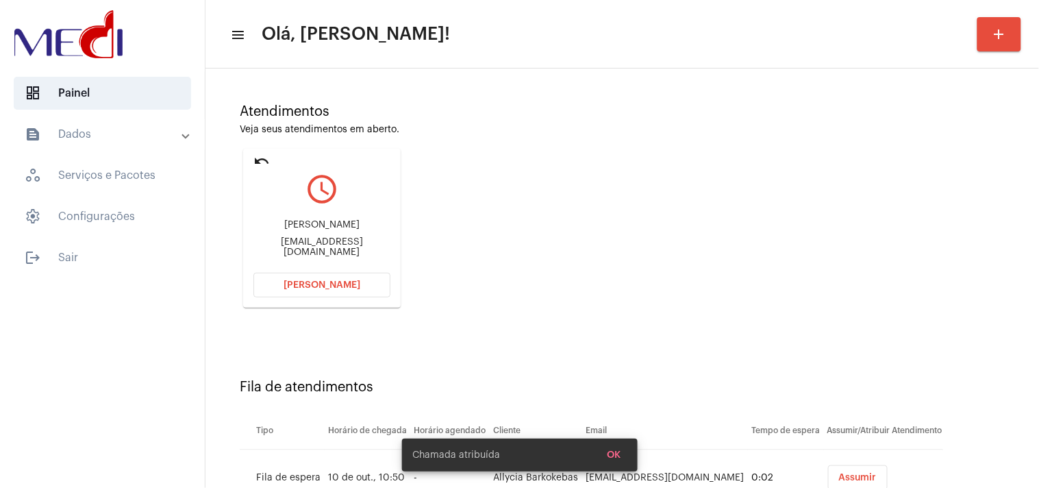
scroll to position [146, 0]
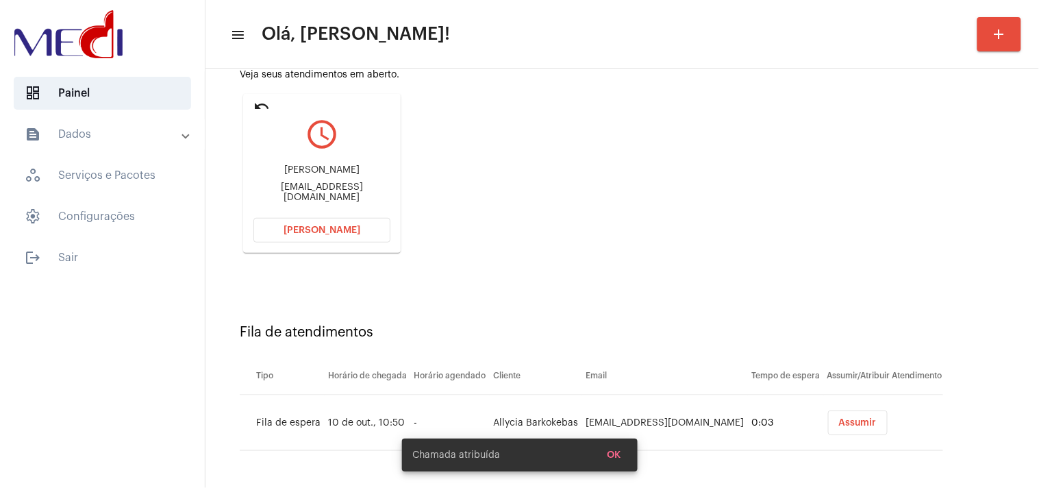
click at [840, 425] on span "Assumir" at bounding box center [858, 423] width 38 height 10
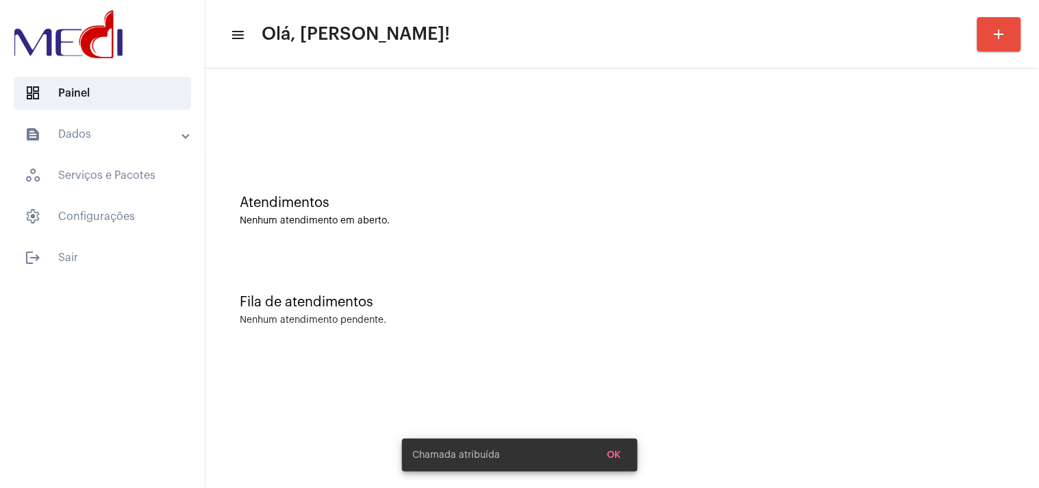
scroll to position [0, 0]
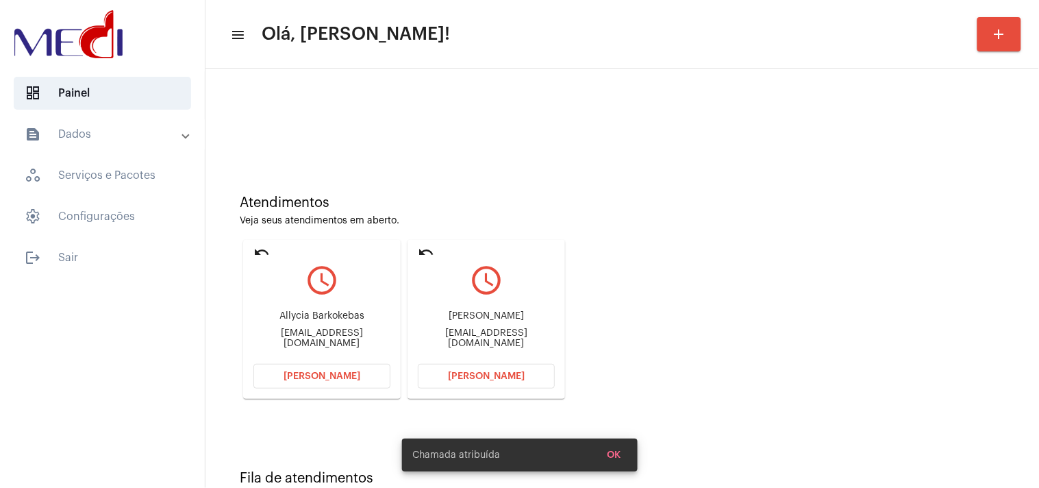
click at [497, 338] on div "Alex.financeiro@gmail.com" at bounding box center [486, 338] width 137 height 21
copy mat-card-content "Alex.financeiro@gmail.com Abrir Chamada"
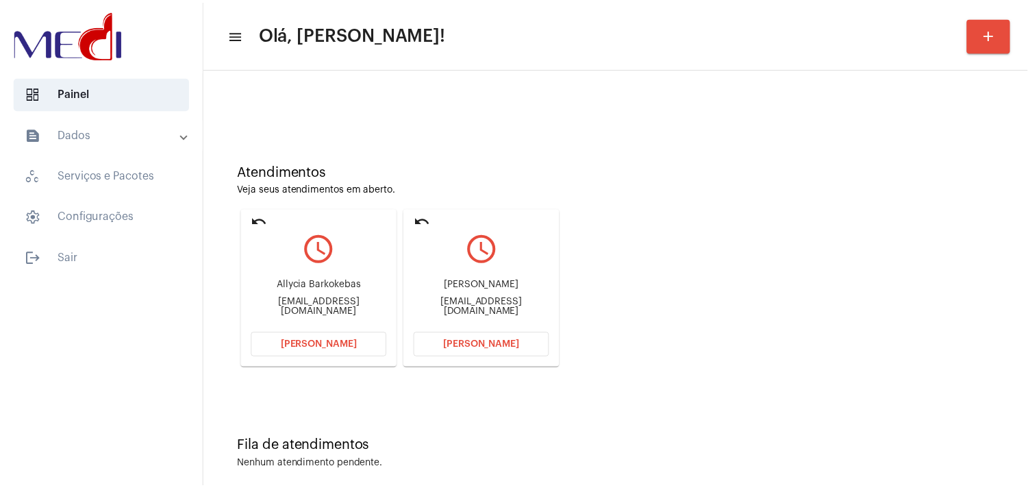
scroll to position [47, 0]
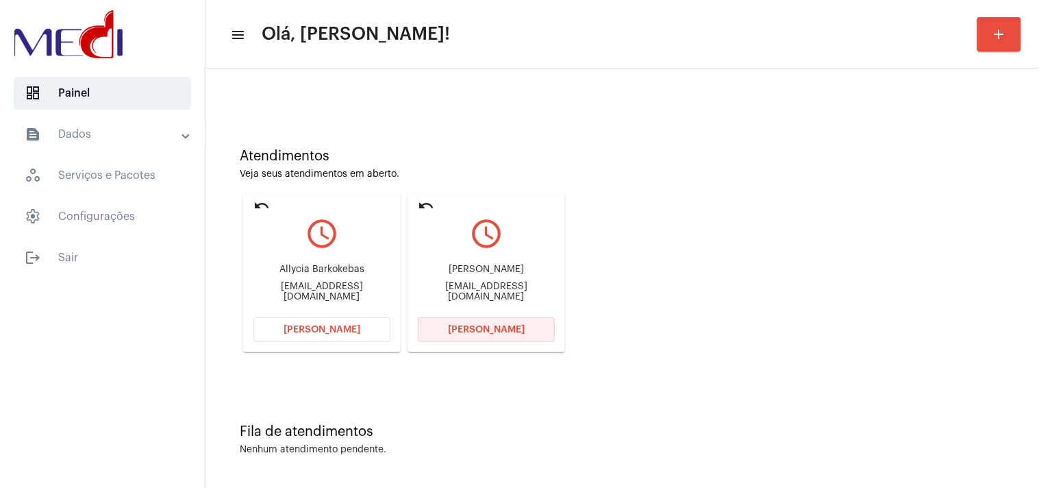
click at [519, 322] on button "Abrir Chamada" at bounding box center [486, 329] width 137 height 25
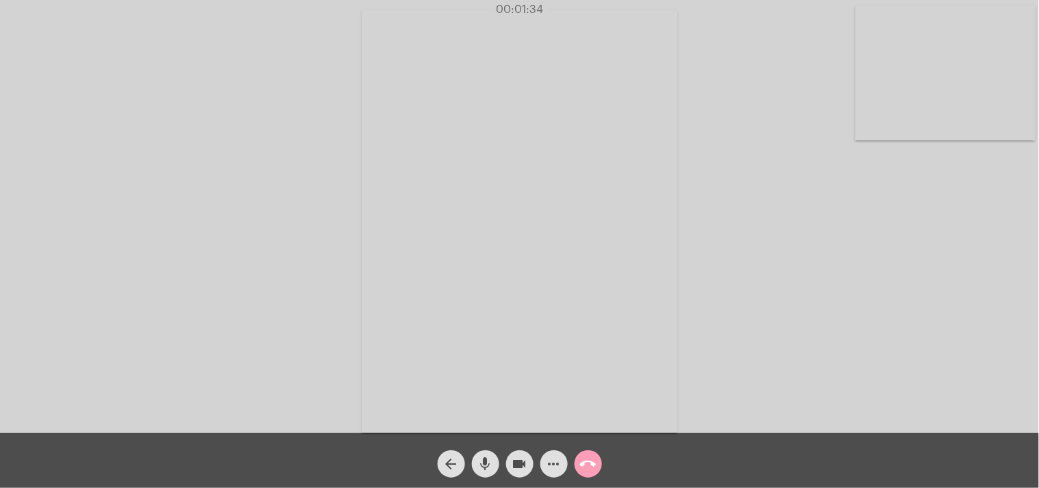
click at [584, 467] on mat-icon "call_end" at bounding box center [588, 463] width 16 height 16
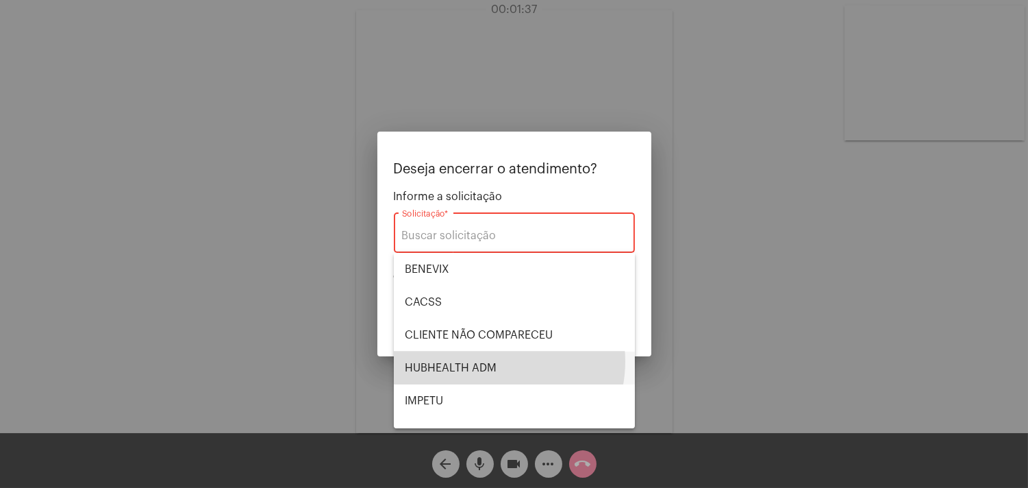
click at [491, 361] on span "HUBHEALTH ADM" at bounding box center [514, 367] width 219 height 33
type input "HUBHEALTH ADM"
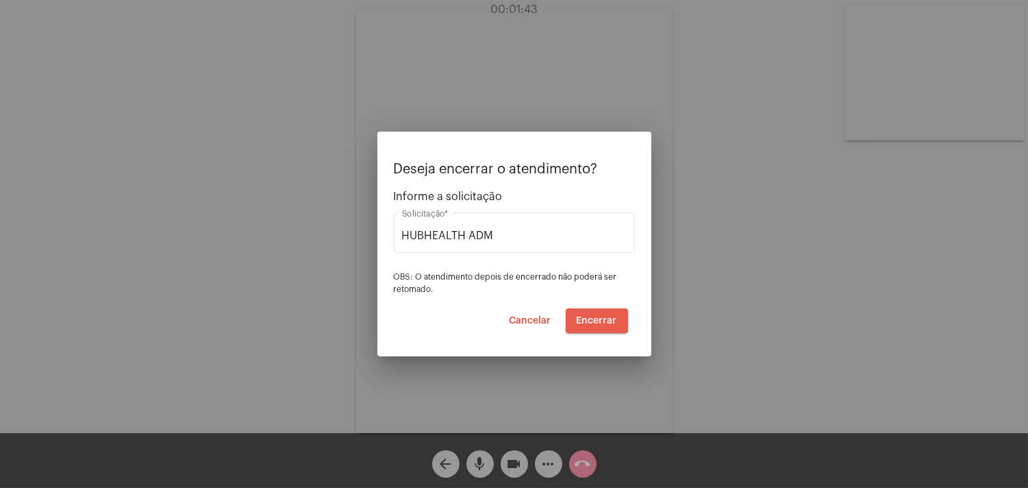
click at [606, 322] on span "Encerrar" at bounding box center [597, 321] width 40 height 10
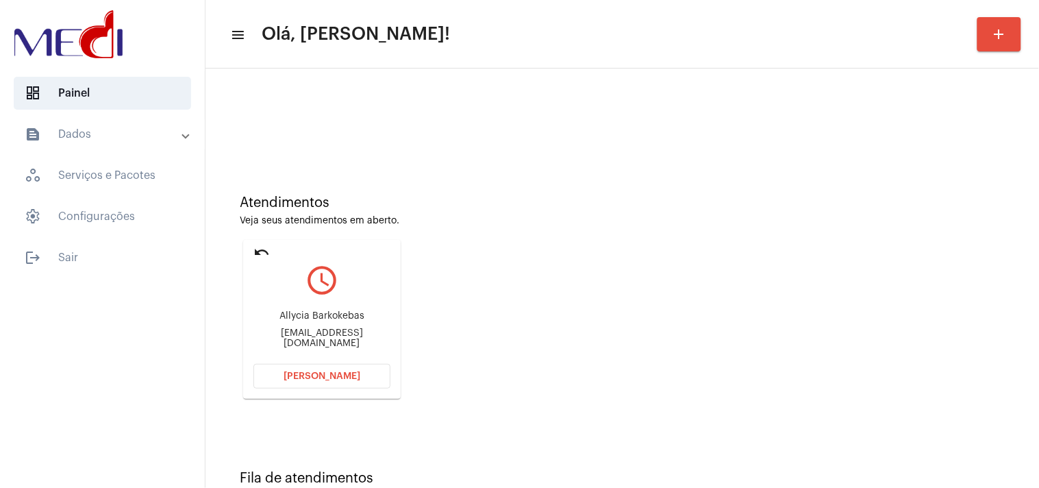
click at [331, 330] on div "Allycia Barkokebas allyciabarko@gmail.com" at bounding box center [321, 330] width 137 height 62
copy mat-card-content "allyciabarko@gmail.com Abrir Chamada"
click at [325, 381] on button "Abrir Chamada" at bounding box center [321, 376] width 137 height 25
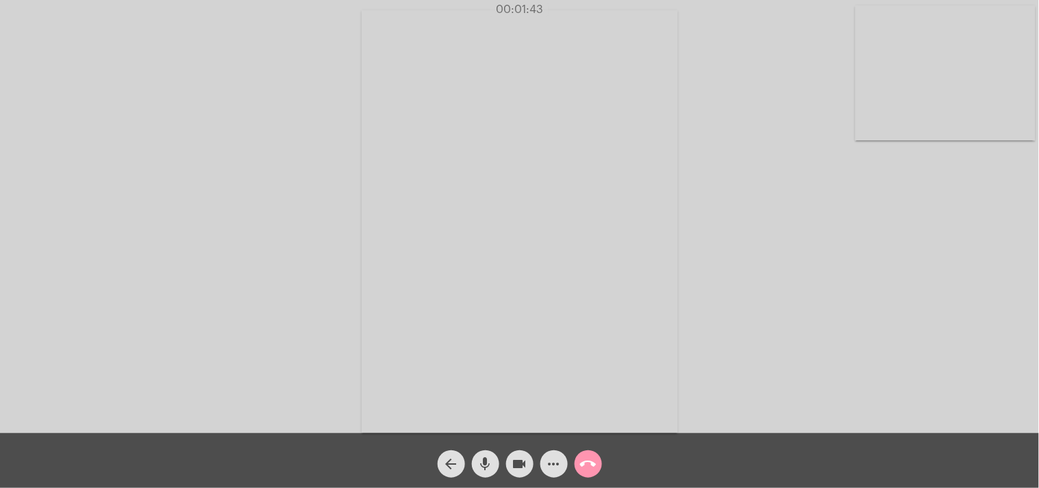
click at [589, 461] on mat-icon "call_end" at bounding box center [588, 463] width 16 height 16
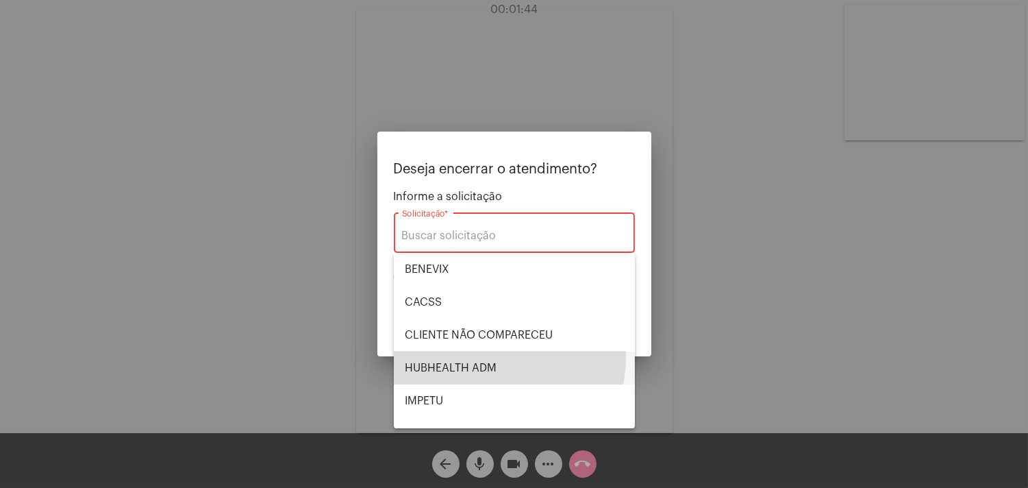
click at [504, 358] on span "HUBHEALTH ADM" at bounding box center [514, 367] width 219 height 33
type input "HUBHEALTH ADM"
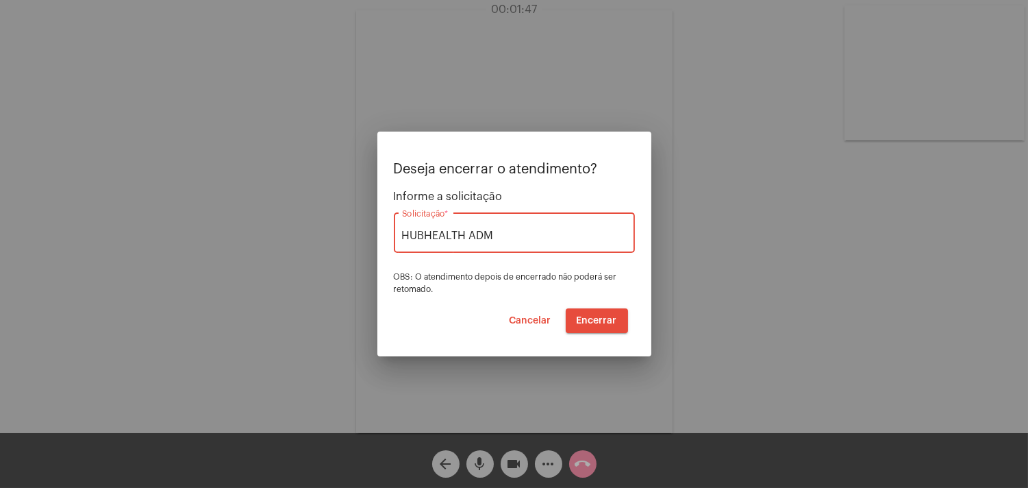
click at [594, 316] on span "Encerrar" at bounding box center [597, 321] width 40 height 10
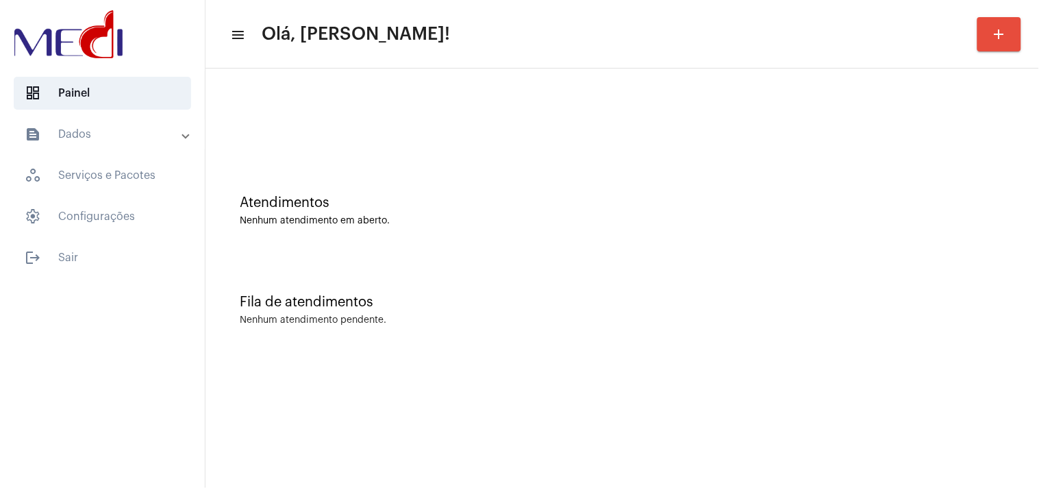
click at [579, 226] on div "Atendimentos Nenhum atendimento em aberto." at bounding box center [622, 203] width 820 height 99
click at [597, 290] on div "Fila de atendimentos Nenhum atendimento pendente." at bounding box center [622, 302] width 820 height 99
click at [978, 299] on div "Fila de atendimentos" at bounding box center [622, 301] width 765 height 15
click at [933, 193] on div "Atendimentos Nenhum atendimento em aberto." at bounding box center [622, 203] width 820 height 99
click at [881, 294] on div "Fila de atendimentos" at bounding box center [622, 301] width 765 height 15
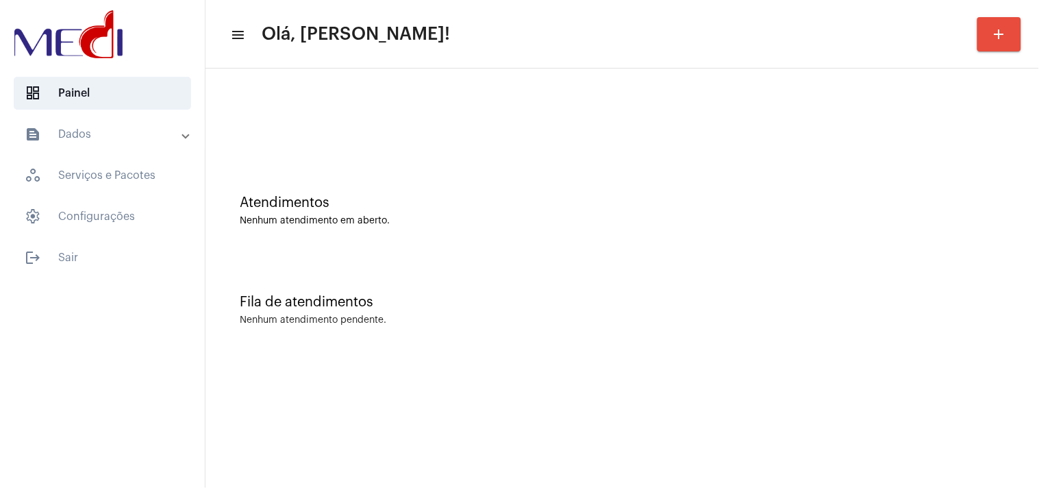
click at [916, 197] on div "Atendimentos" at bounding box center [622, 202] width 765 height 15
click at [974, 272] on div "Fila de atendimentos Nenhum atendimento pendente." at bounding box center [622, 302] width 820 height 99
click at [920, 221] on div "Nenhum atendimento em aberto." at bounding box center [622, 221] width 765 height 10
click at [933, 208] on div "Atendimentos" at bounding box center [622, 202] width 765 height 15
click at [995, 199] on div "Atendimentos" at bounding box center [622, 202] width 765 height 15
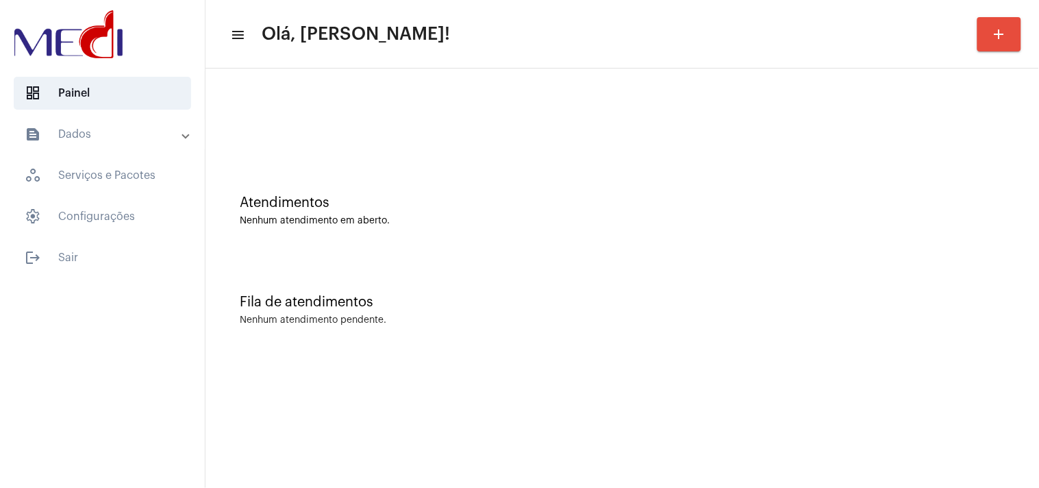
drag, startPoint x: 1015, startPoint y: 213, endPoint x: 997, endPoint y: 210, distance: 18.1
click at [1015, 212] on div "Atendimentos Nenhum atendimento em aberto." at bounding box center [622, 203] width 820 height 99
click at [940, 260] on div "Fila de atendimentos Nenhum atendimento pendente." at bounding box center [622, 302] width 820 height 99
click at [968, 175] on div "Atendimentos Nenhum atendimento em aberto." at bounding box center [622, 203] width 820 height 99
click at [886, 288] on div "Fila de atendimentos Nenhum atendimento pendente." at bounding box center [622, 302] width 820 height 99
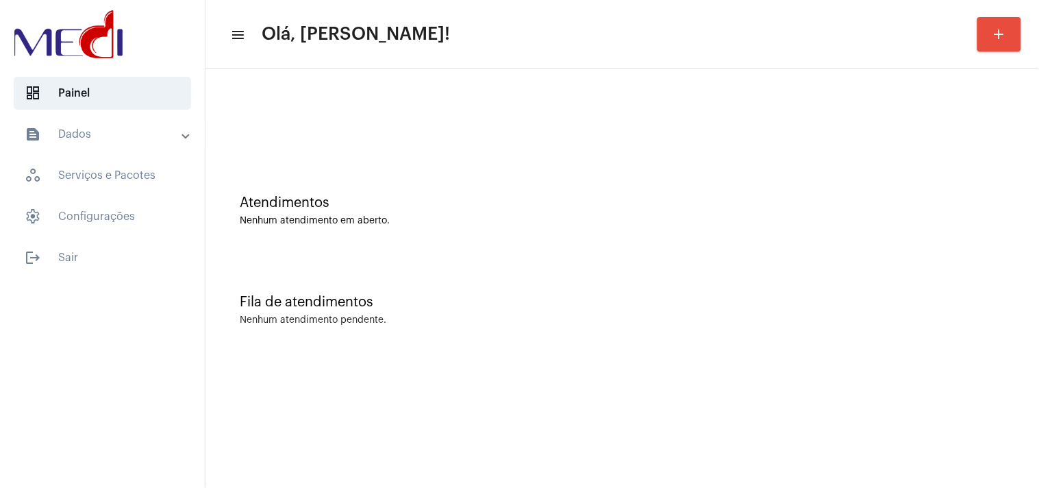
click at [925, 233] on div "Atendimentos Nenhum atendimento em aberto." at bounding box center [622, 203] width 820 height 99
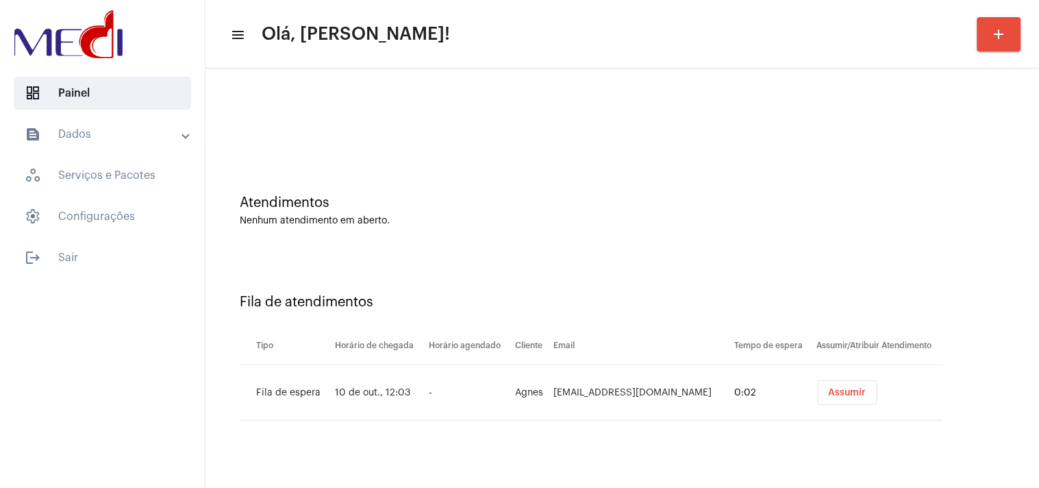
click at [842, 393] on span "Assumir" at bounding box center [848, 393] width 38 height 10
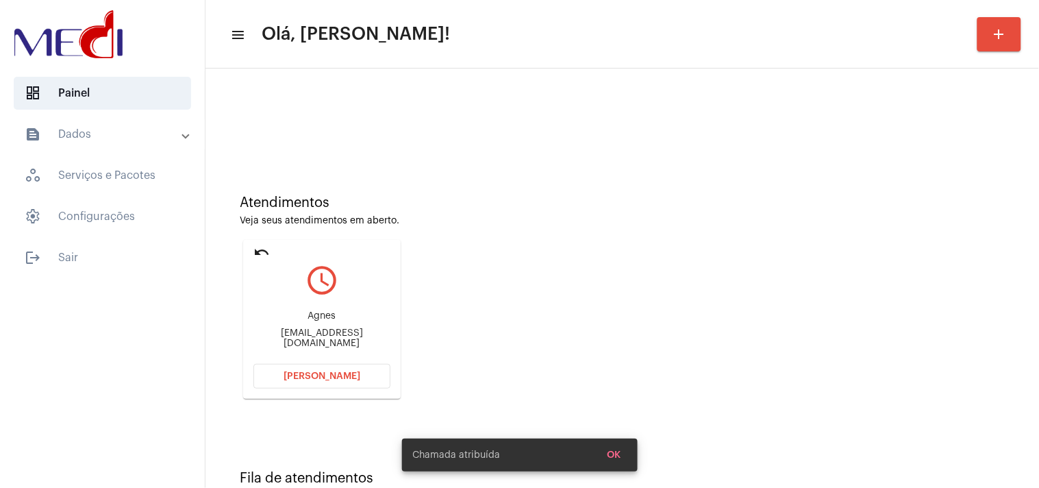
click at [837, 395] on div "Atendimentos Veja seus atendimentos em aberto. undo query_builder Agnes agnes10…" at bounding box center [622, 291] width 820 height 275
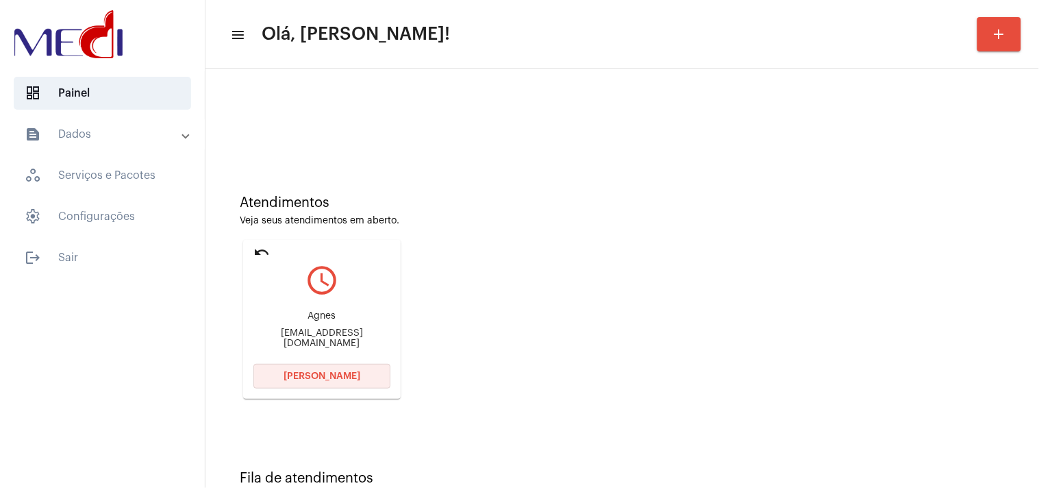
drag, startPoint x: 342, startPoint y: 370, endPoint x: 322, endPoint y: 368, distance: 20.6
click at [338, 368] on button "Abrir Chamada" at bounding box center [321, 376] width 137 height 25
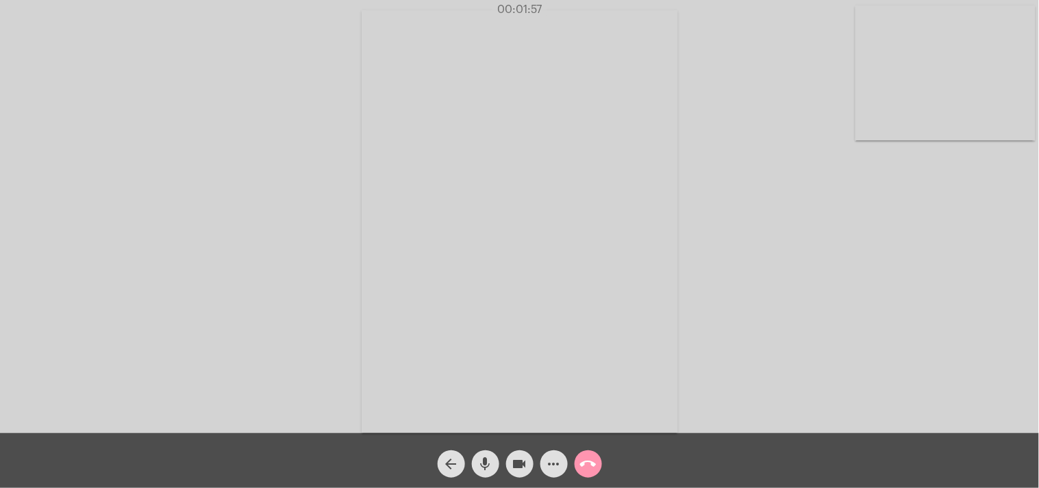
click at [585, 466] on mat-icon "call_end" at bounding box center [588, 463] width 16 height 16
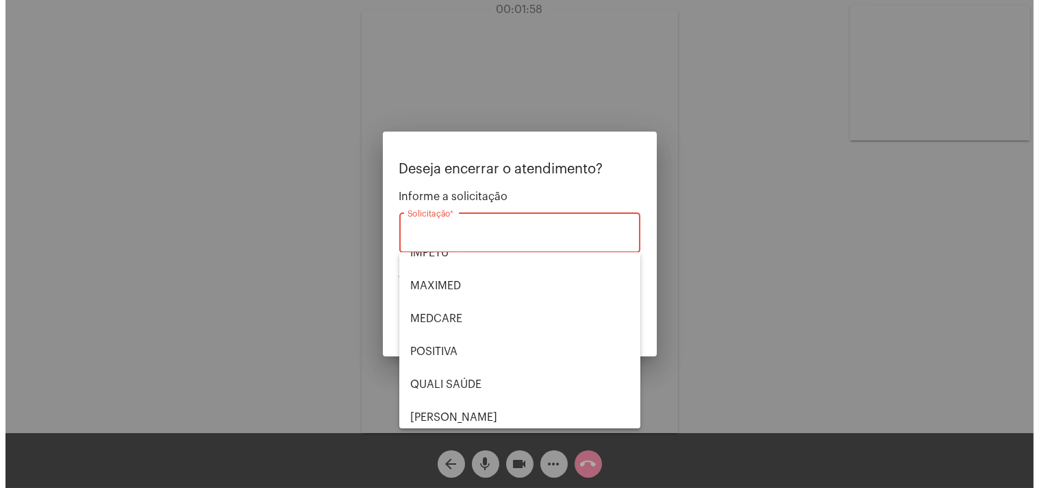
scroll to position [284, 0]
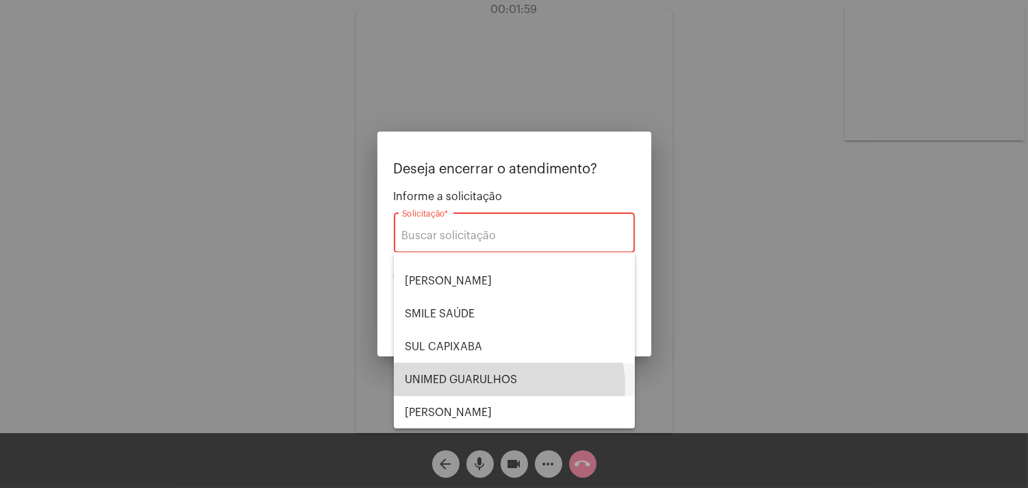
click at [503, 386] on span "UNIMED GUARULHOS" at bounding box center [514, 379] width 219 height 33
type input "UNIMED GUARULHOS"
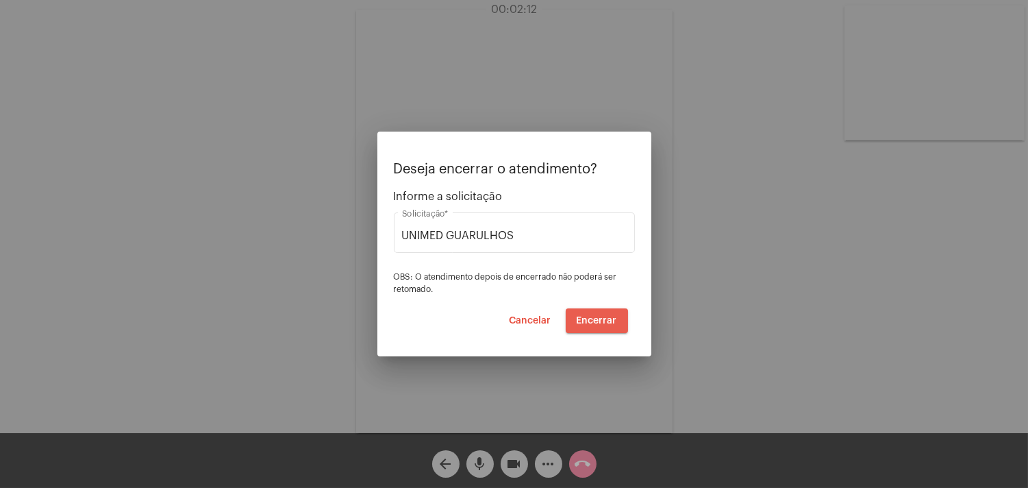
click at [598, 320] on span "Encerrar" at bounding box center [597, 321] width 40 height 10
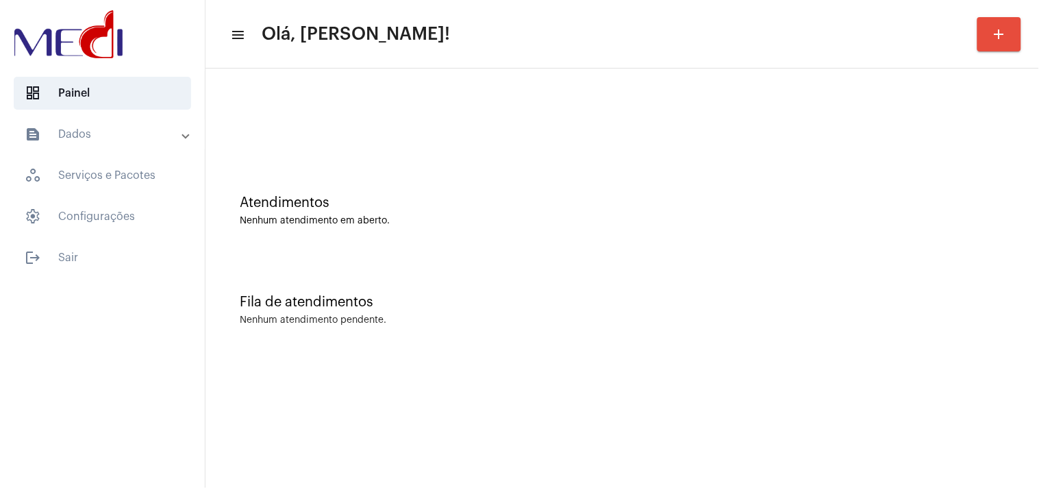
click at [980, 277] on div "Fila de atendimentos Nenhum atendimento pendente." at bounding box center [622, 302] width 820 height 99
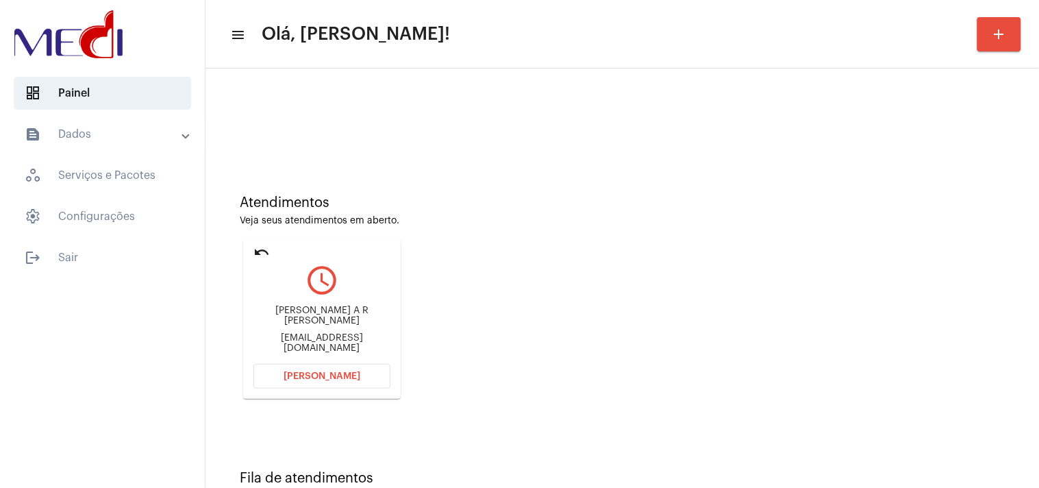
click at [302, 342] on div "joannaarr@hotmail.com" at bounding box center [321, 343] width 137 height 21
copy mat-card-content "joannaarr@hotmail.com Abrir Chamada"
click at [308, 373] on span "Abrir Chamada" at bounding box center [321, 376] width 77 height 10
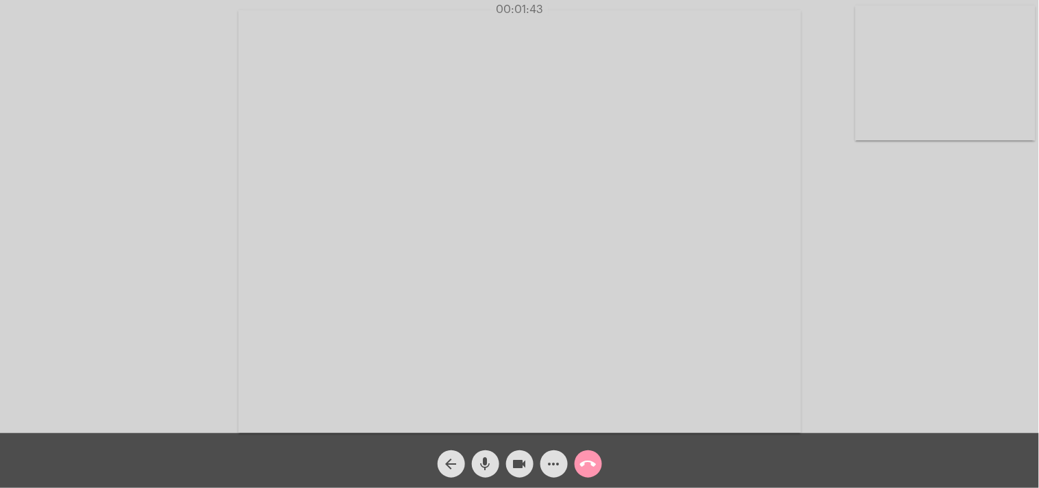
click at [589, 462] on mat-icon "call_end" at bounding box center [588, 463] width 16 height 16
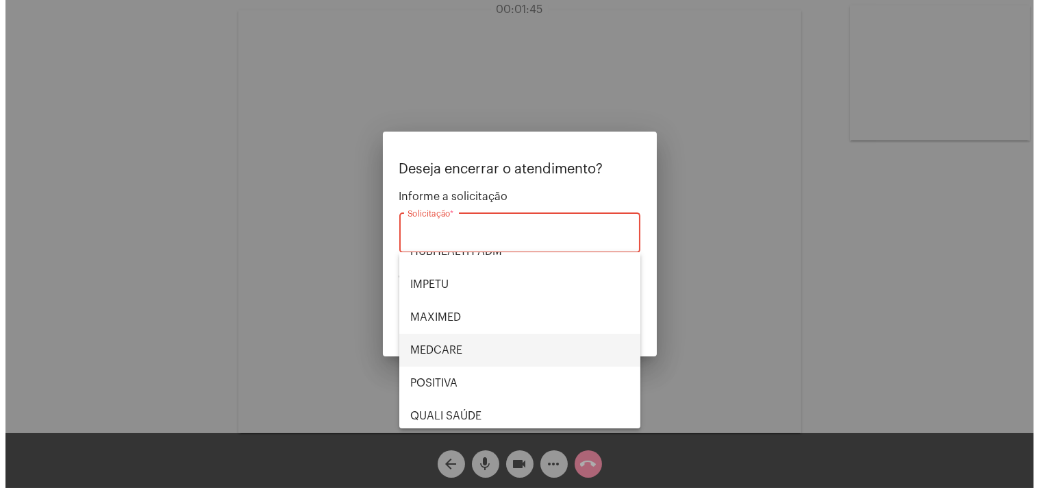
scroll to position [152, 0]
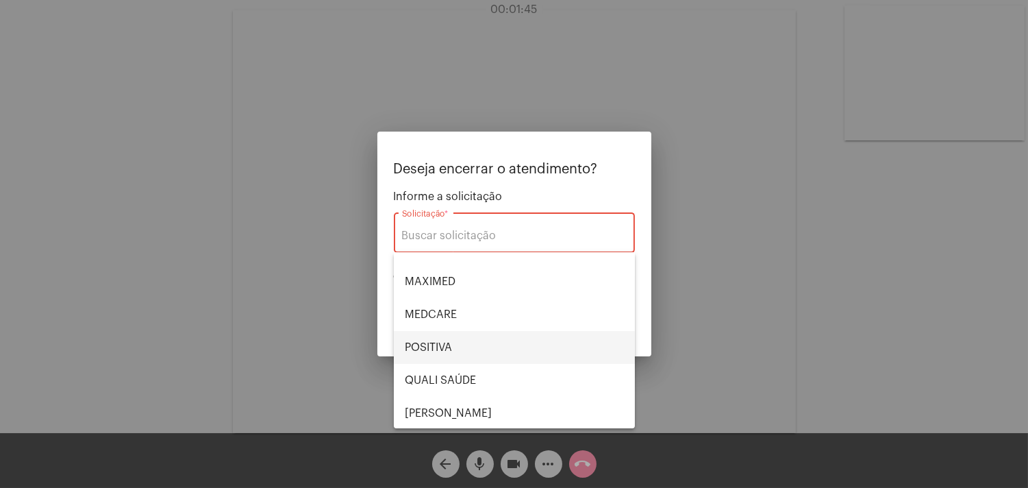
click at [442, 340] on span "POSITIVA" at bounding box center [514, 347] width 219 height 33
type input "POSITIVA"
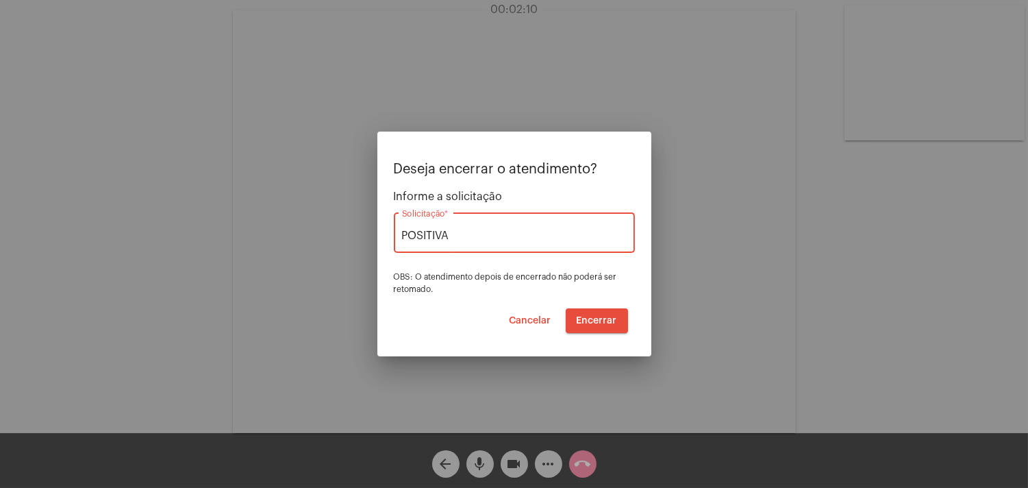
click at [603, 318] on span "Encerrar" at bounding box center [597, 321] width 40 height 10
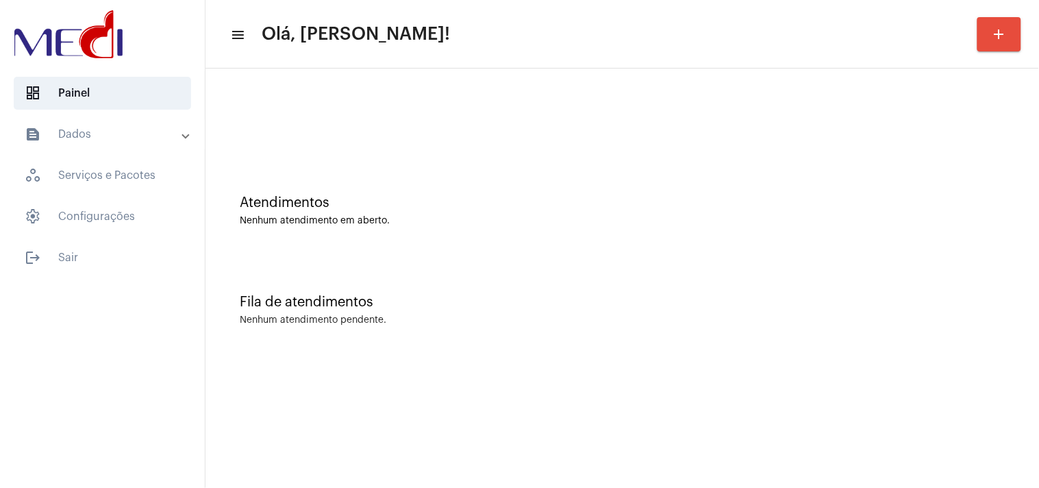
click at [968, 224] on div "Nenhum atendimento em aberto." at bounding box center [622, 221] width 765 height 10
click at [957, 267] on div "Fila de atendimentos Nenhum atendimento pendente." at bounding box center [622, 302] width 820 height 99
click at [959, 110] on div at bounding box center [622, 114] width 820 height 79
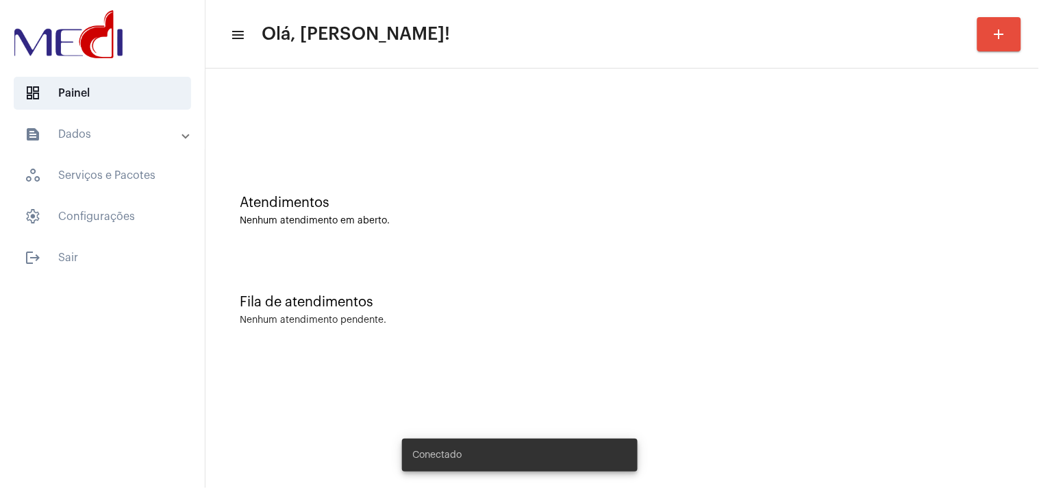
click at [981, 214] on div "Atendimentos Nenhum atendimento em aberto." at bounding box center [622, 210] width 765 height 31
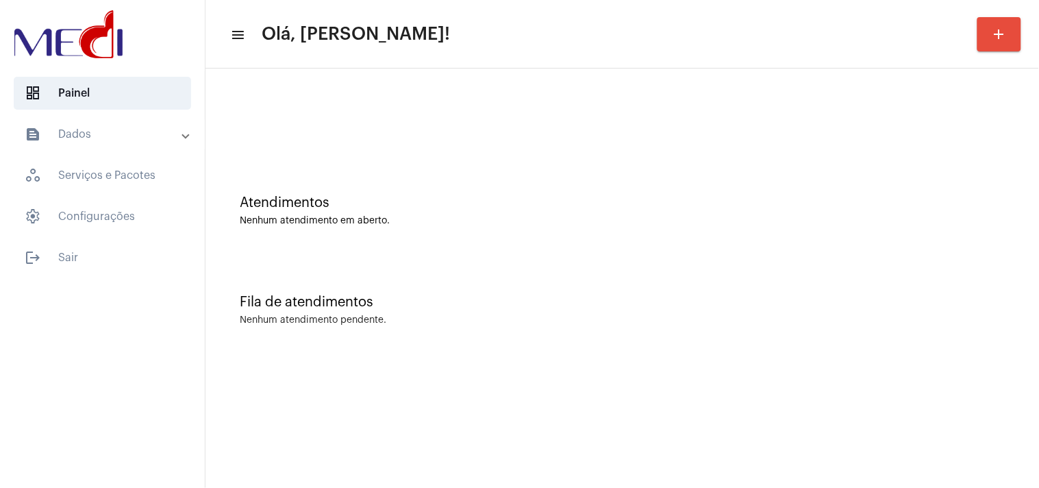
click at [953, 276] on div "Fila de atendimentos Nenhum atendimento pendente." at bounding box center [622, 302] width 820 height 99
click at [973, 163] on div "Atendimentos Nenhum atendimento em aberto." at bounding box center [622, 203] width 820 height 99
click at [921, 121] on div at bounding box center [622, 121] width 765 height 10
click at [920, 281] on div "Fila de atendimentos Nenhum atendimento pendente." at bounding box center [622, 302] width 820 height 99
click at [1035, 213] on div "Atendimentos Nenhum atendimento em aberto. Fila de atendimentos Nenhum atendime…" at bounding box center [621, 213] width 833 height 291
